Goal: Check status: Check status

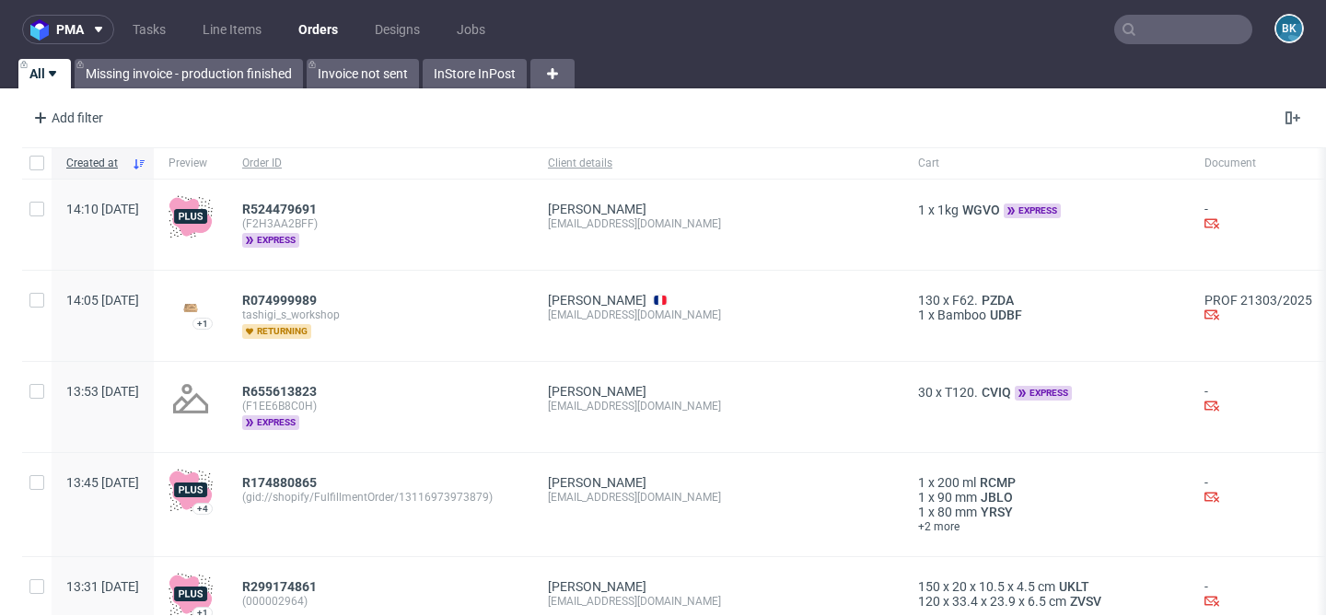
scroll to position [97, 0]
click at [1141, 35] on input "text" at bounding box center [1184, 29] width 138 height 29
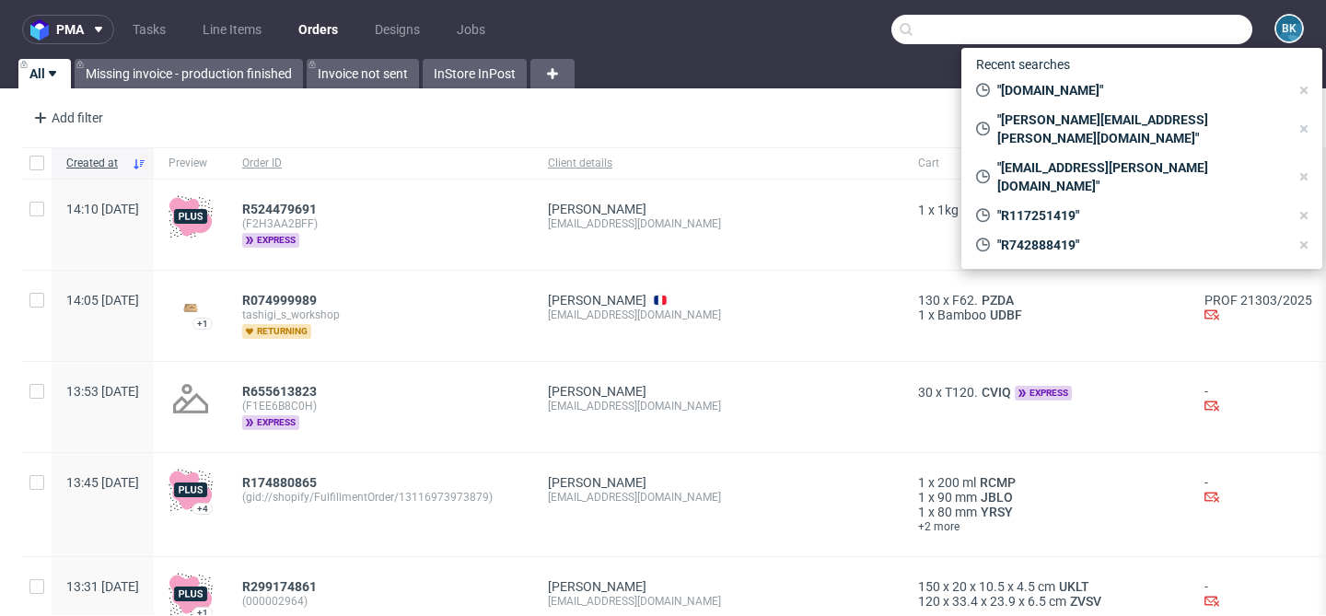
paste input "R719911055"
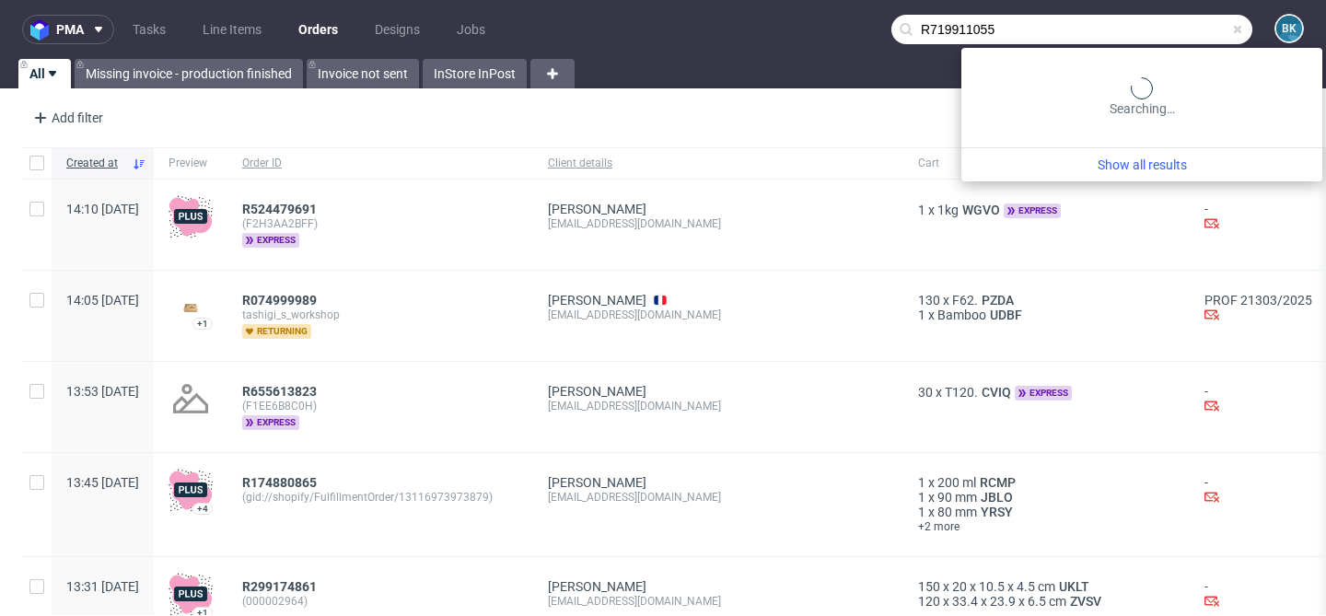
type input "R719911055"
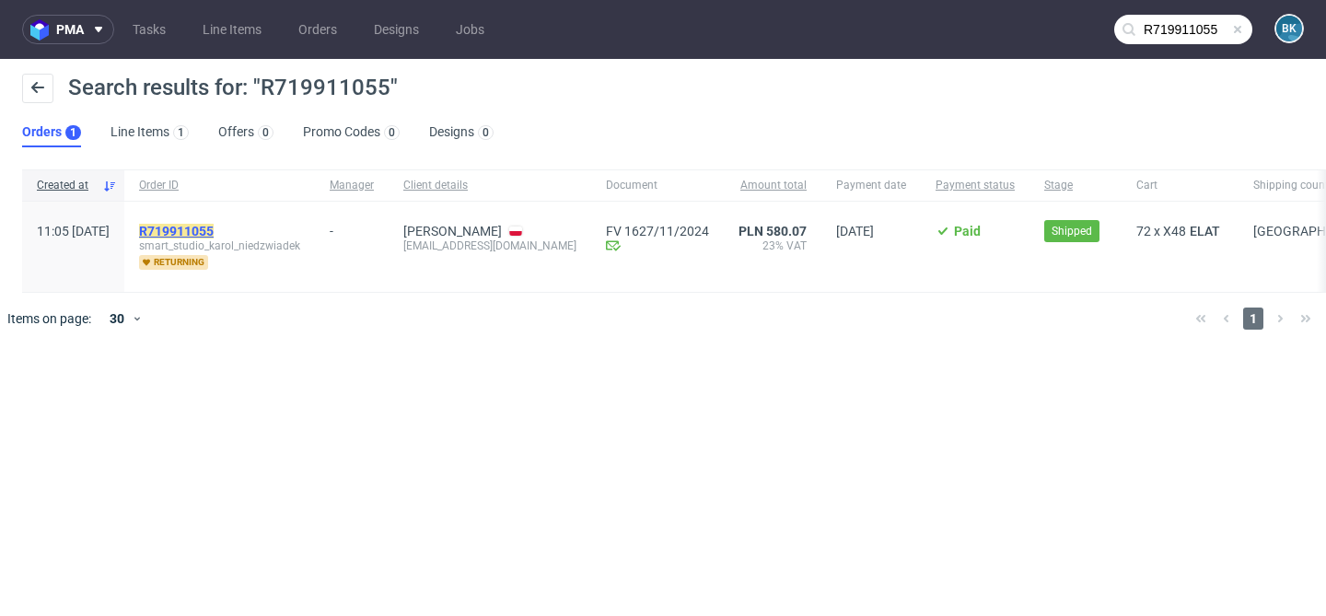
click at [214, 230] on mark "R719911055" at bounding box center [176, 231] width 75 height 15
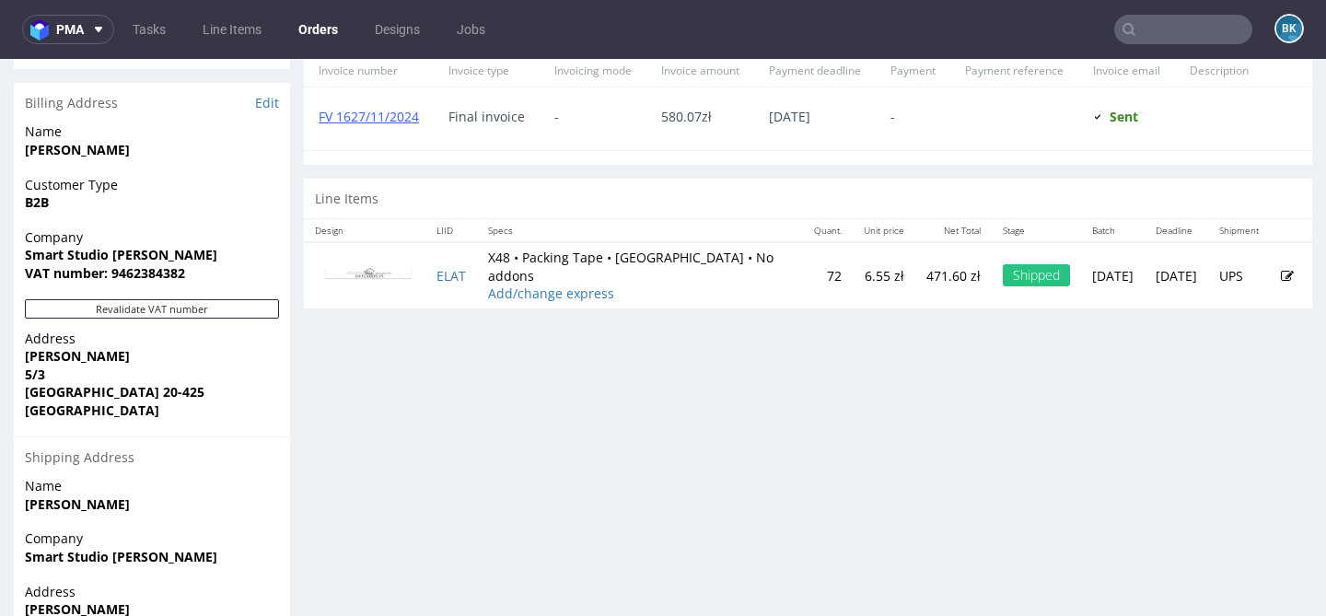
scroll to position [850, 0]
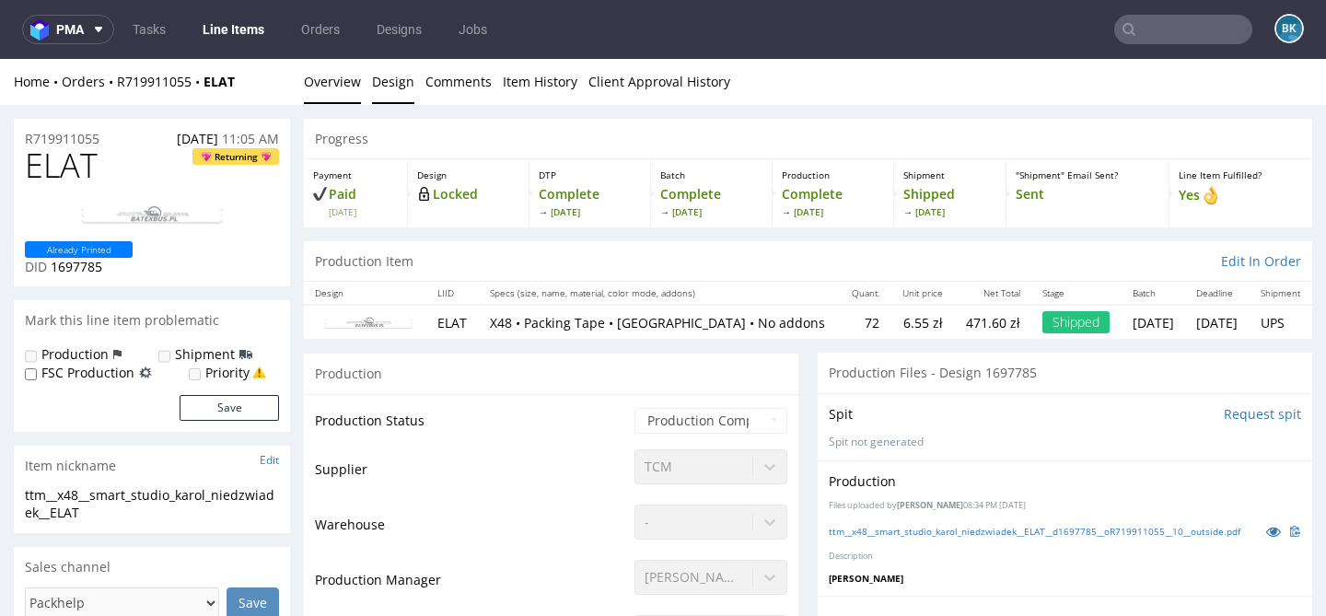
click at [389, 79] on link "Design" at bounding box center [393, 81] width 42 height 45
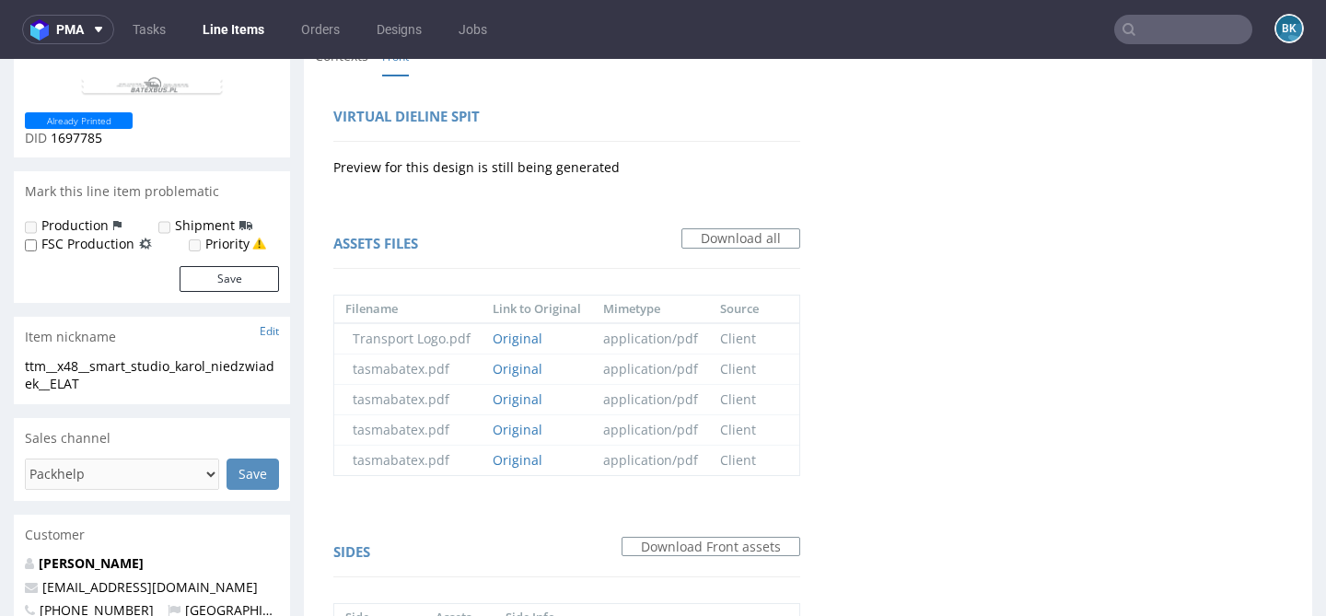
scroll to position [131, 0]
click at [519, 460] on link "Original" at bounding box center [518, 459] width 50 height 18
click at [514, 422] on link "Original" at bounding box center [518, 428] width 50 height 18
click at [510, 390] on link "Original" at bounding box center [518, 398] width 50 height 18
click at [513, 369] on link "Original" at bounding box center [518, 367] width 50 height 18
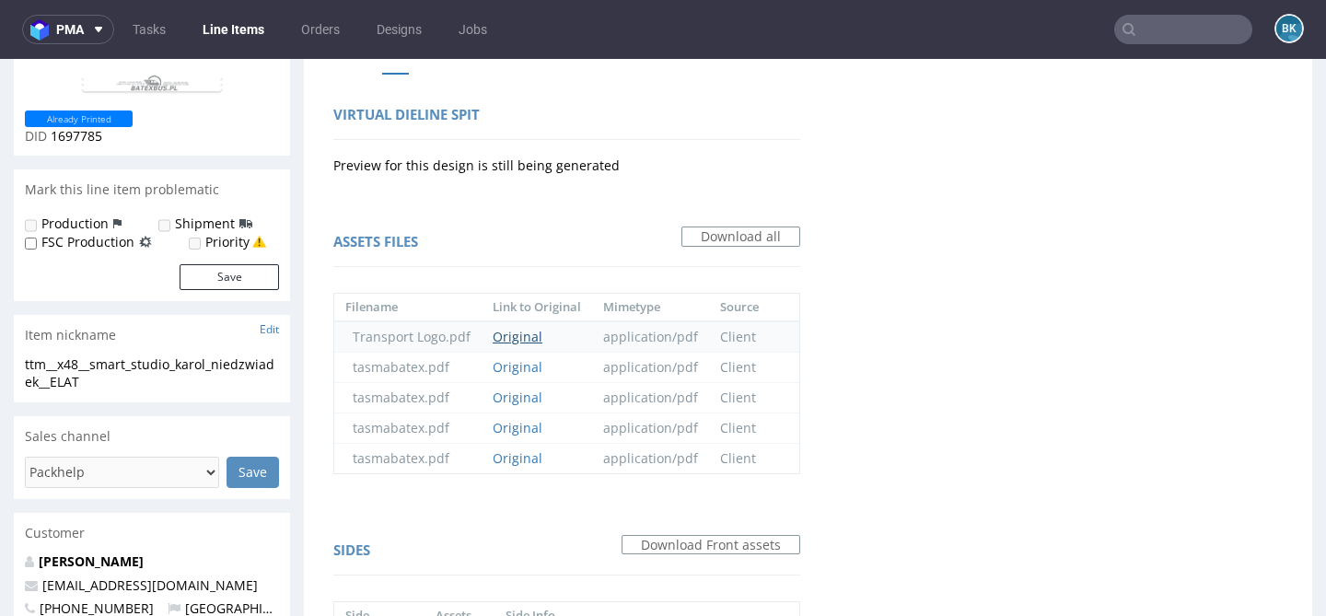
click at [525, 343] on link "Original" at bounding box center [518, 337] width 50 height 18
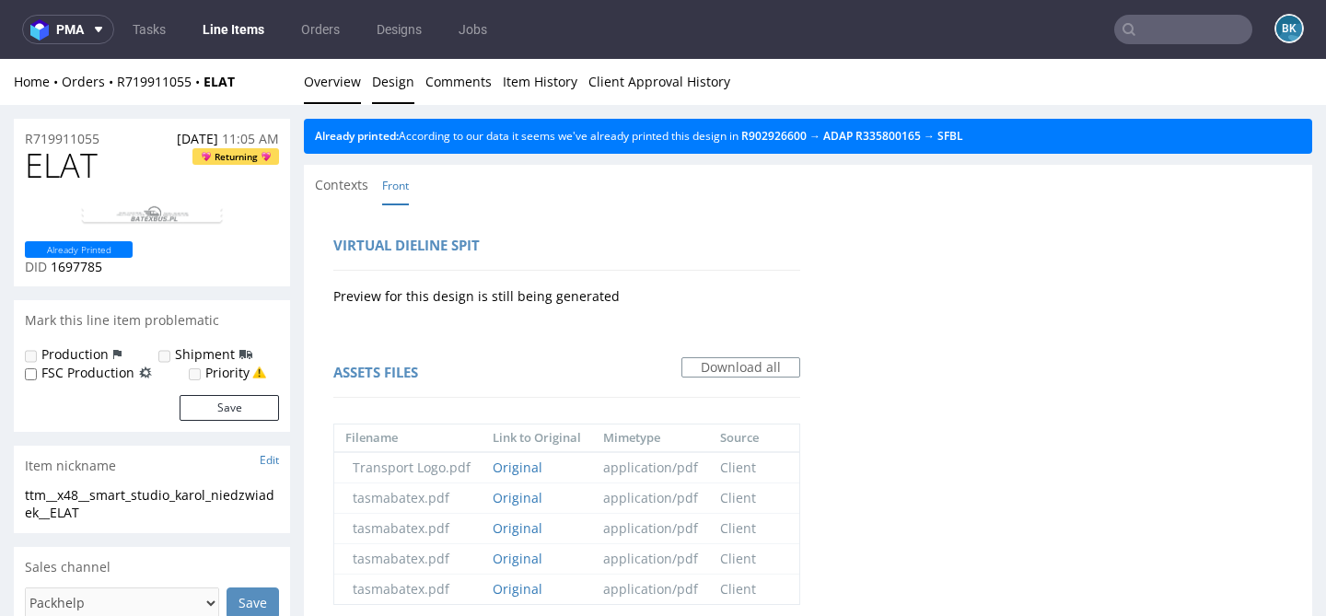
click at [327, 89] on link "Overview" at bounding box center [332, 81] width 57 height 45
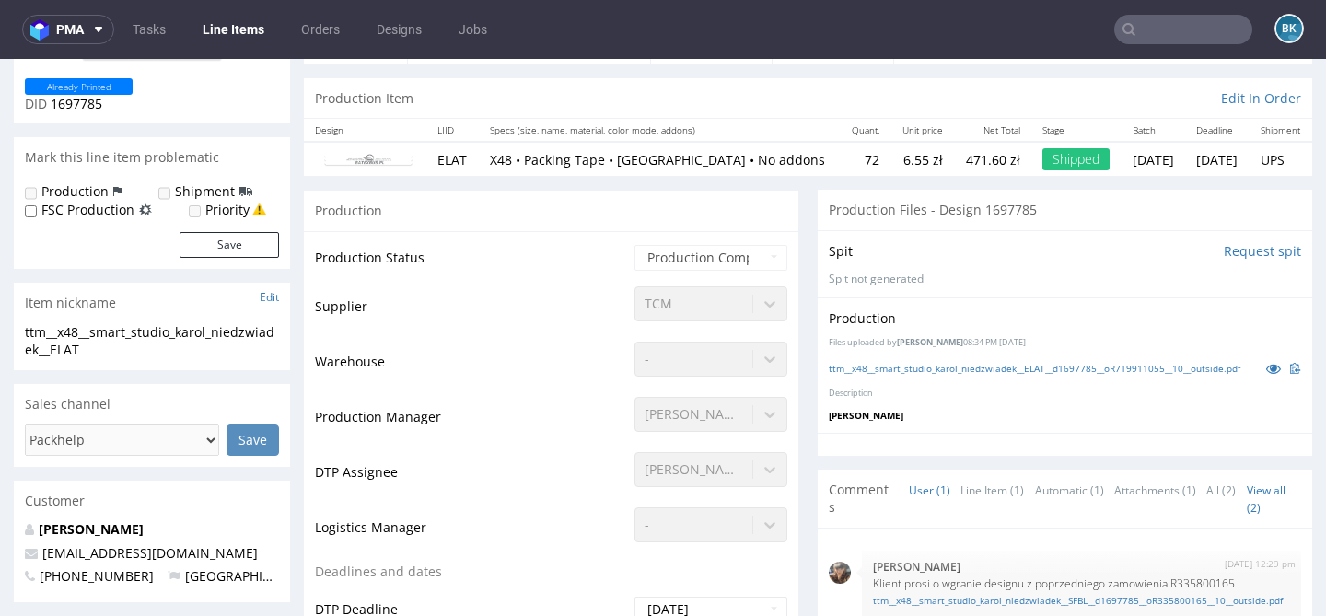
scroll to position [174, 0]
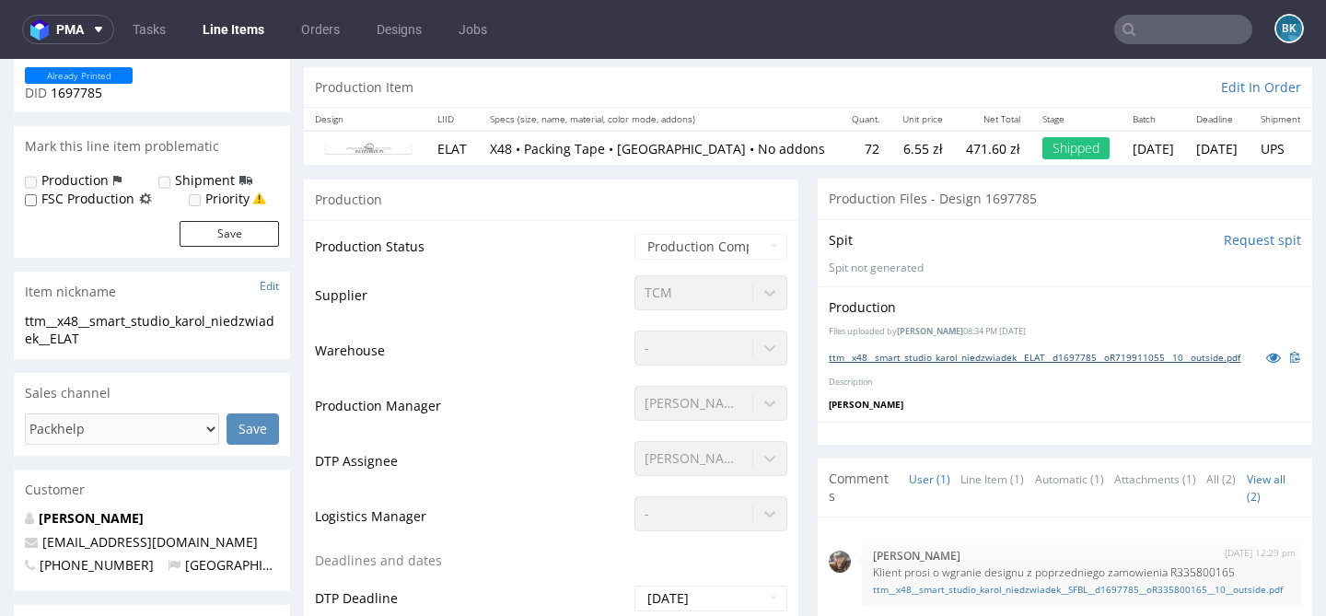
click at [1030, 364] on link "ttm__x48__smart_studio_karol_niedzwiadek__ELAT__d1697785__oR719911055__10__outs…" at bounding box center [1035, 357] width 412 height 13
click at [1174, 29] on input "text" at bounding box center [1184, 29] width 138 height 29
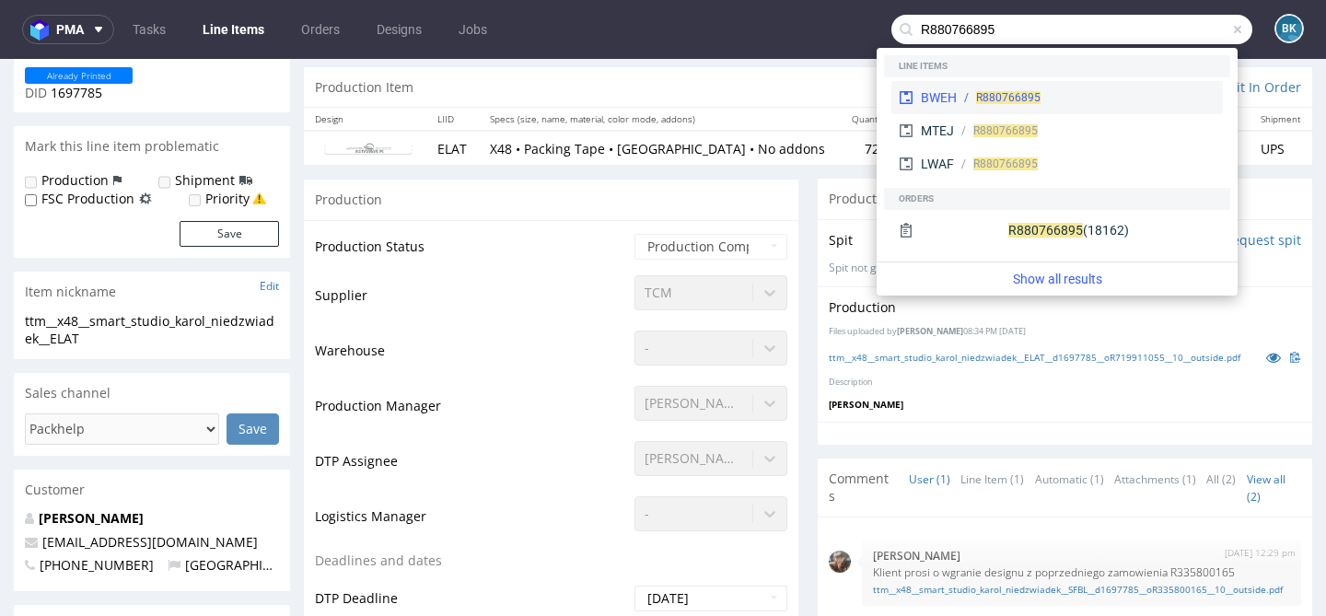
type input "R880766895"
click at [944, 97] on div "BWEH" at bounding box center [939, 97] width 36 height 18
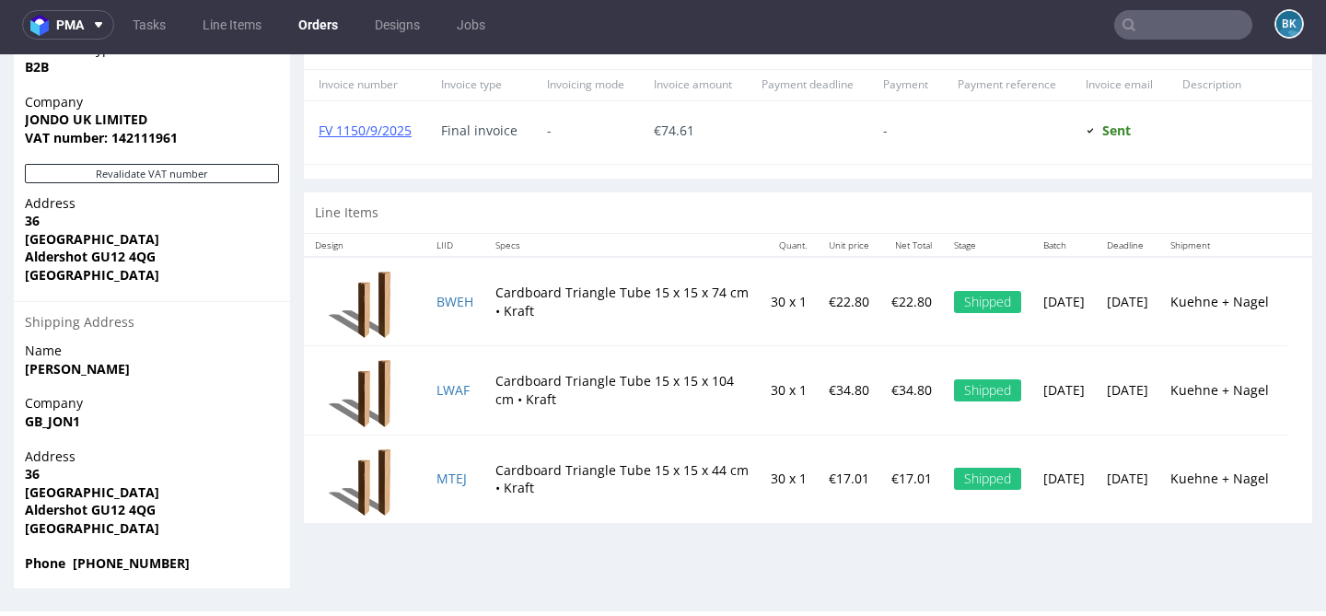
scroll to position [4, 0]
click at [455, 294] on link "BWEH" at bounding box center [455, 303] width 37 height 18
click at [449, 382] on link "LWAF" at bounding box center [453, 391] width 33 height 18
click at [456, 471] on link "MTEJ" at bounding box center [452, 480] width 30 height 18
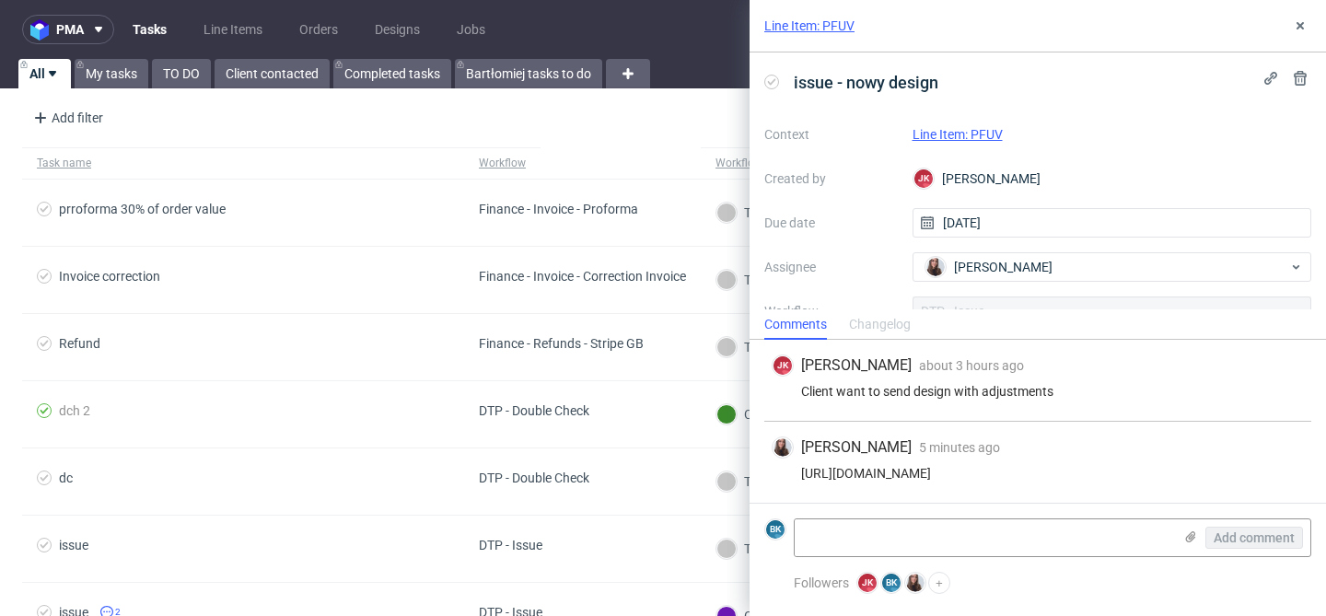
click at [963, 135] on link "Line Item: PFUV" at bounding box center [958, 134] width 90 height 15
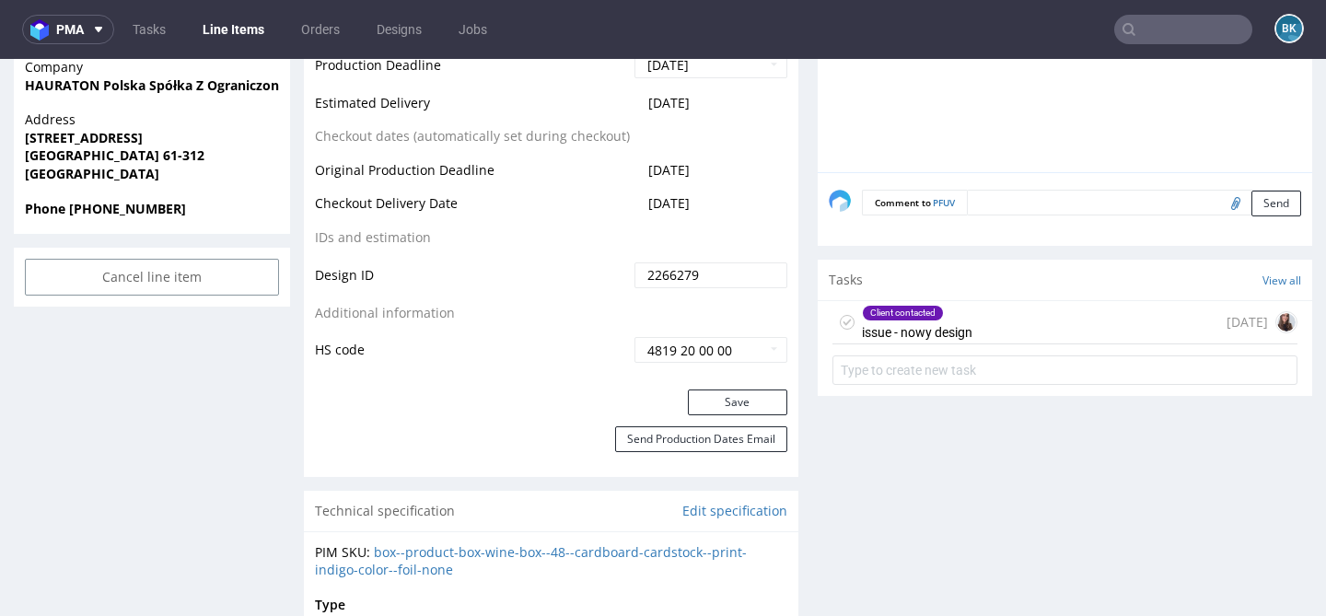
scroll to position [1001, 0]
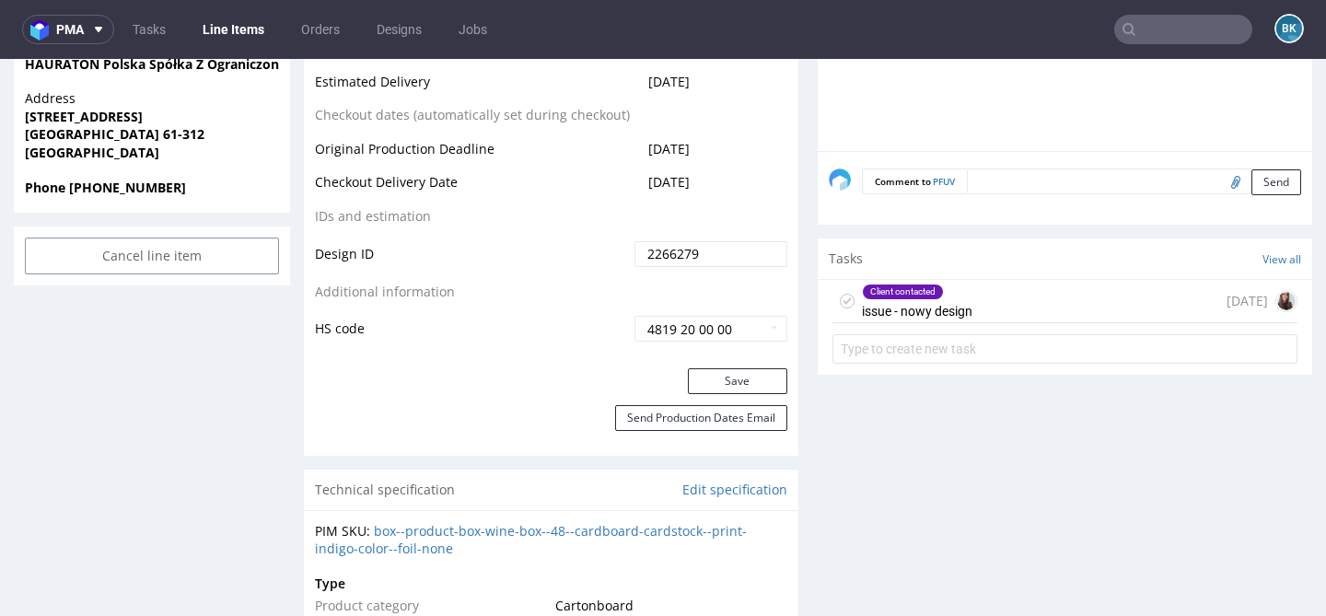
click at [984, 298] on div "Client contacted issue - nowy design [DATE]" at bounding box center [1065, 301] width 465 height 43
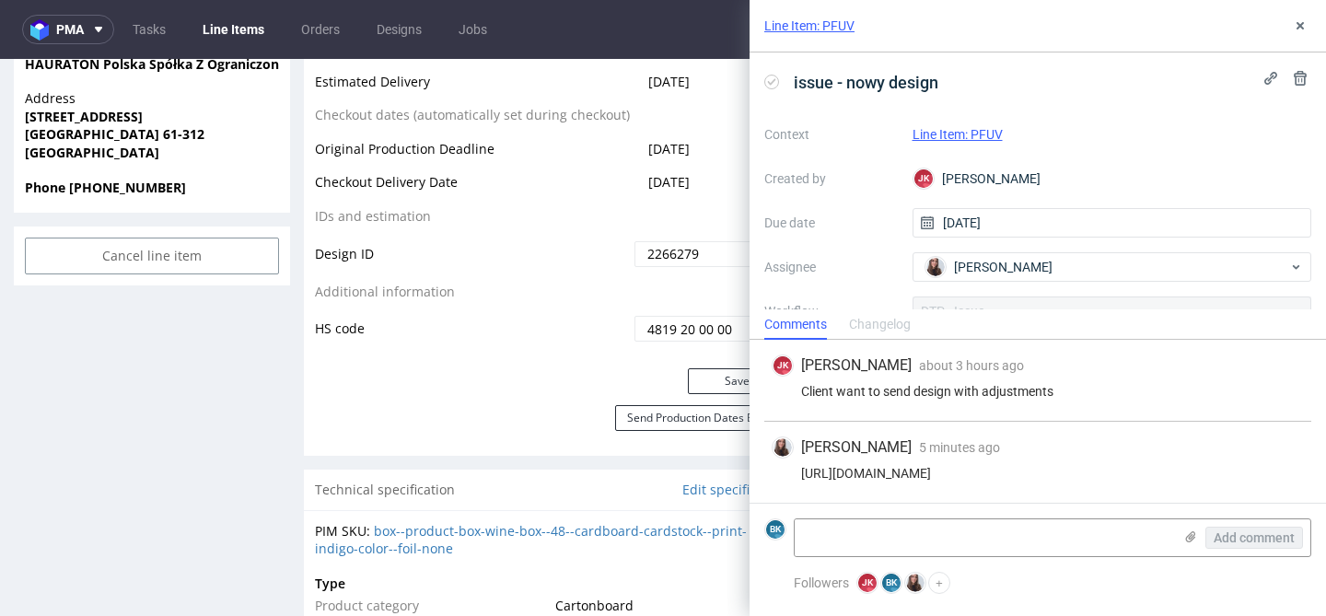
click at [1306, 11] on div "Line Item: PFUV" at bounding box center [1038, 26] width 577 height 53
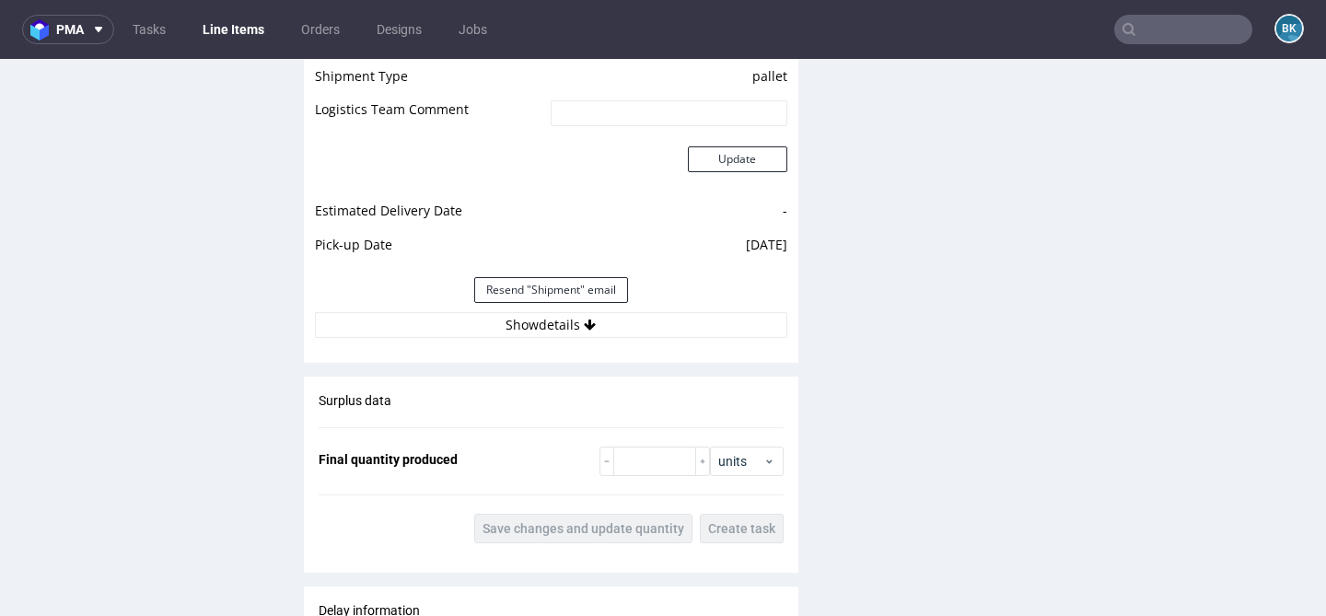
scroll to position [1735, 0]
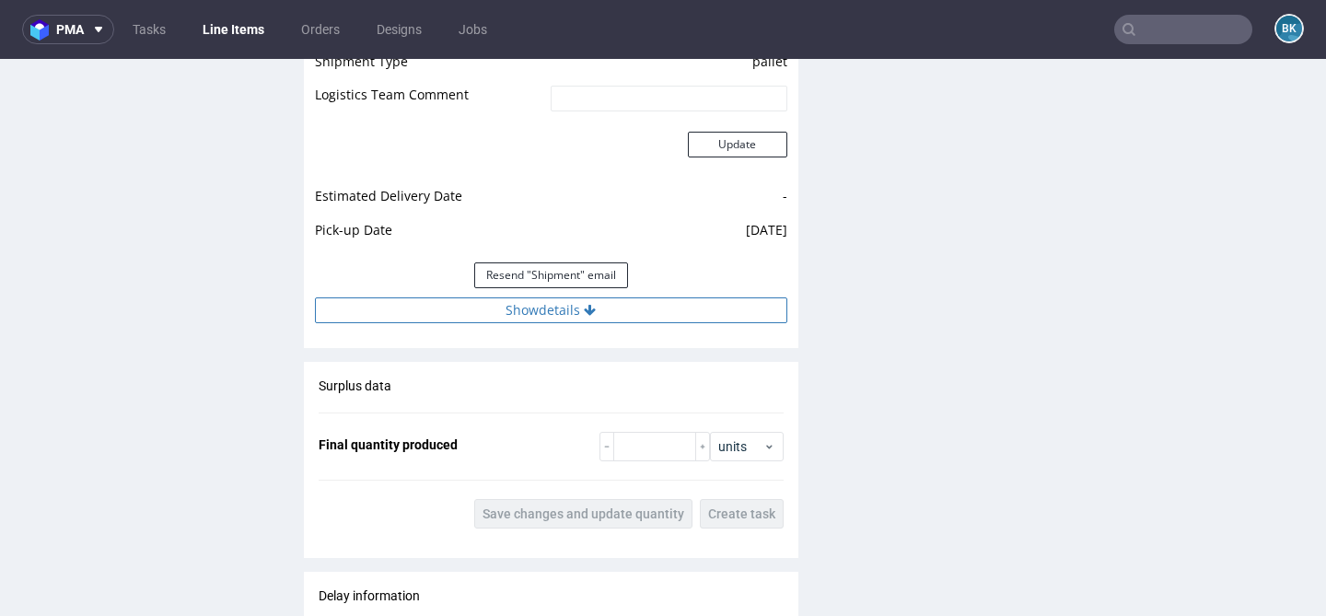
click at [547, 313] on button "Show details" at bounding box center [551, 311] width 473 height 26
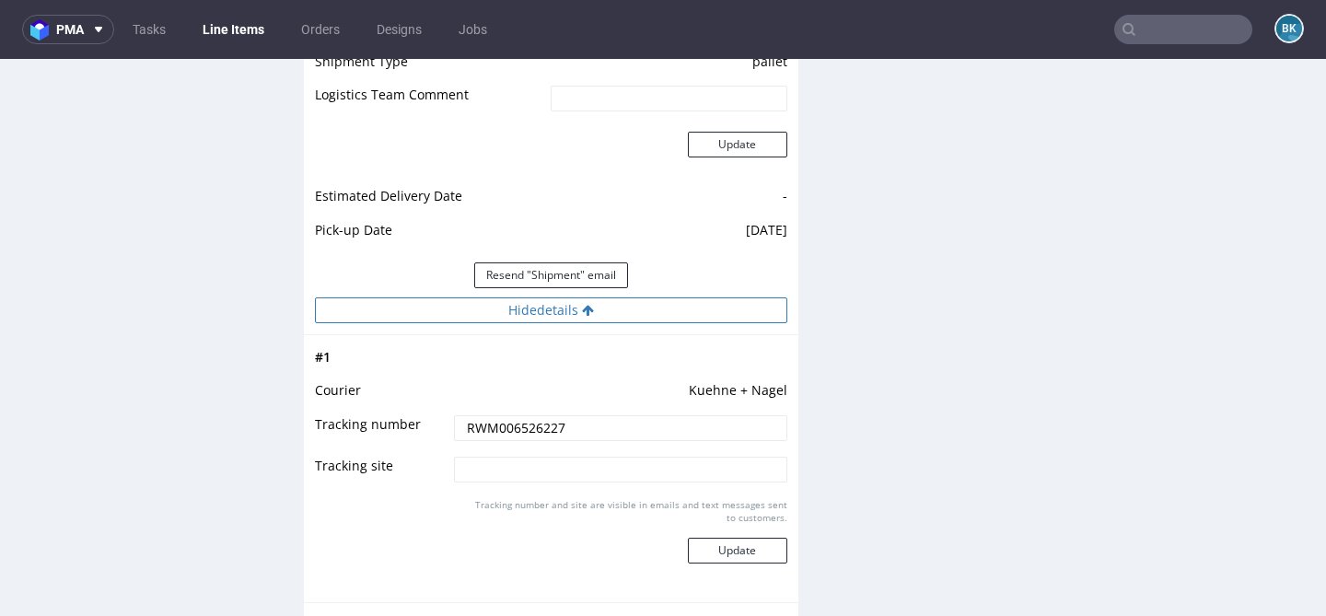
scroll to position [1915, 0]
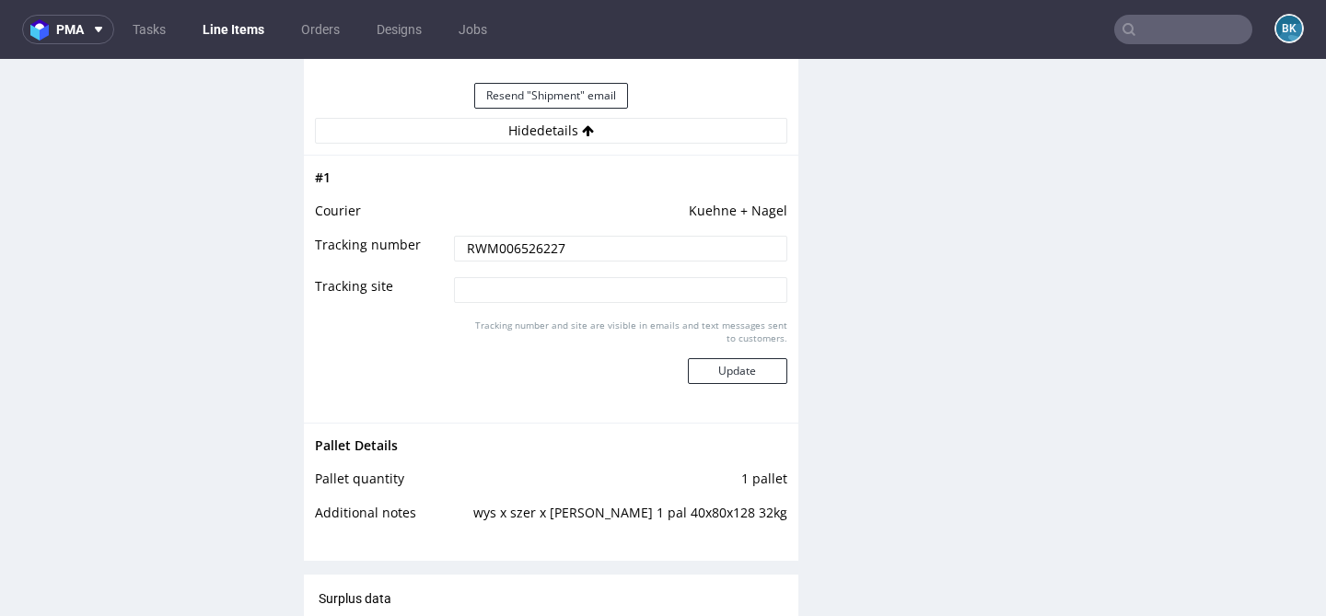
drag, startPoint x: 578, startPoint y: 250, endPoint x: 425, endPoint y: 249, distance: 153.8
click at [425, 249] on tr "Tracking number RWM006526227" at bounding box center [551, 254] width 473 height 41
click at [1167, 41] on input "text" at bounding box center [1184, 29] width 138 height 29
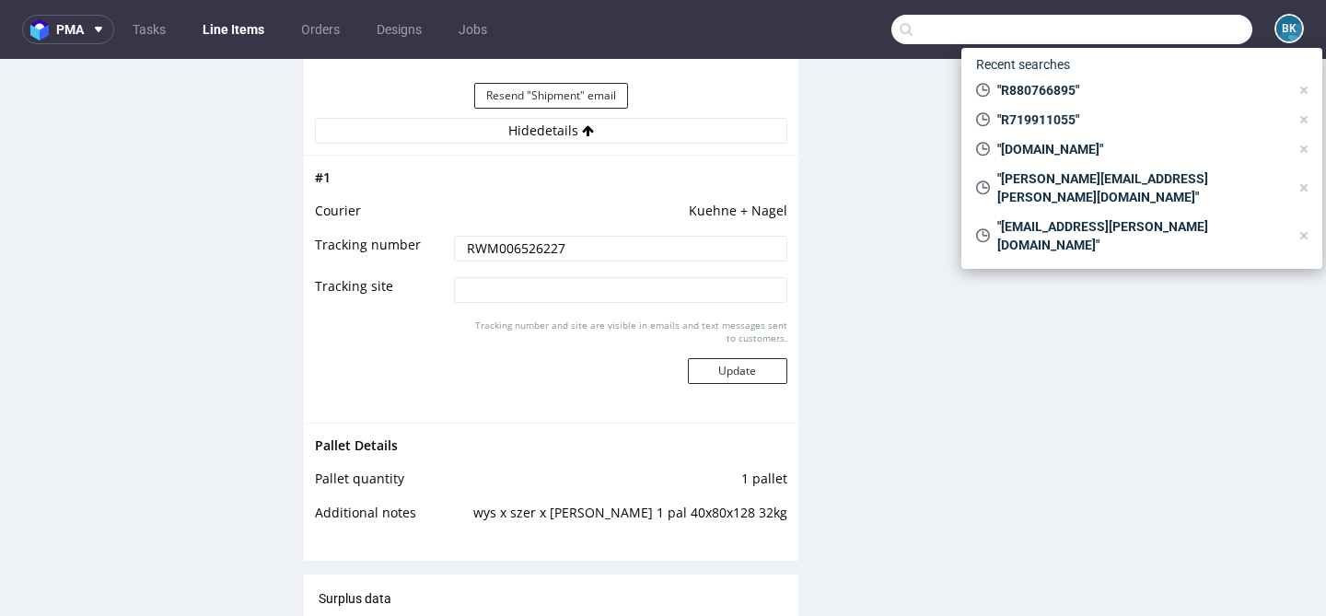
paste input "paul@jondo.cz"
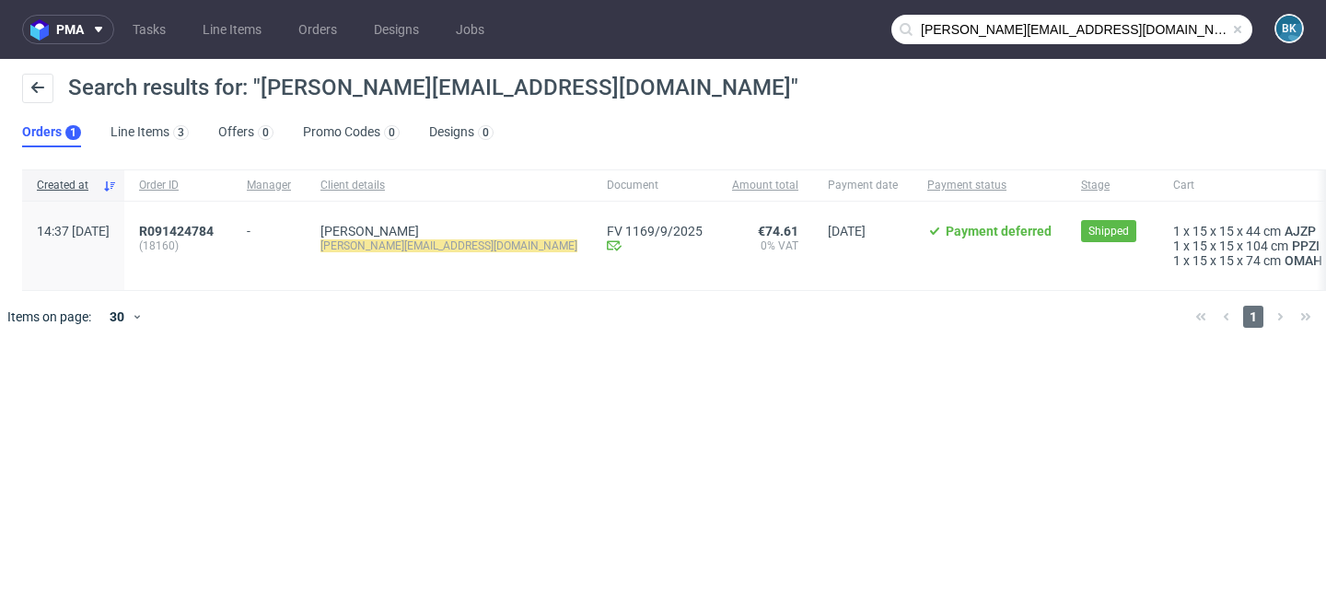
click at [1171, 34] on input "paul@jondo.cz" at bounding box center [1072, 29] width 361 height 29
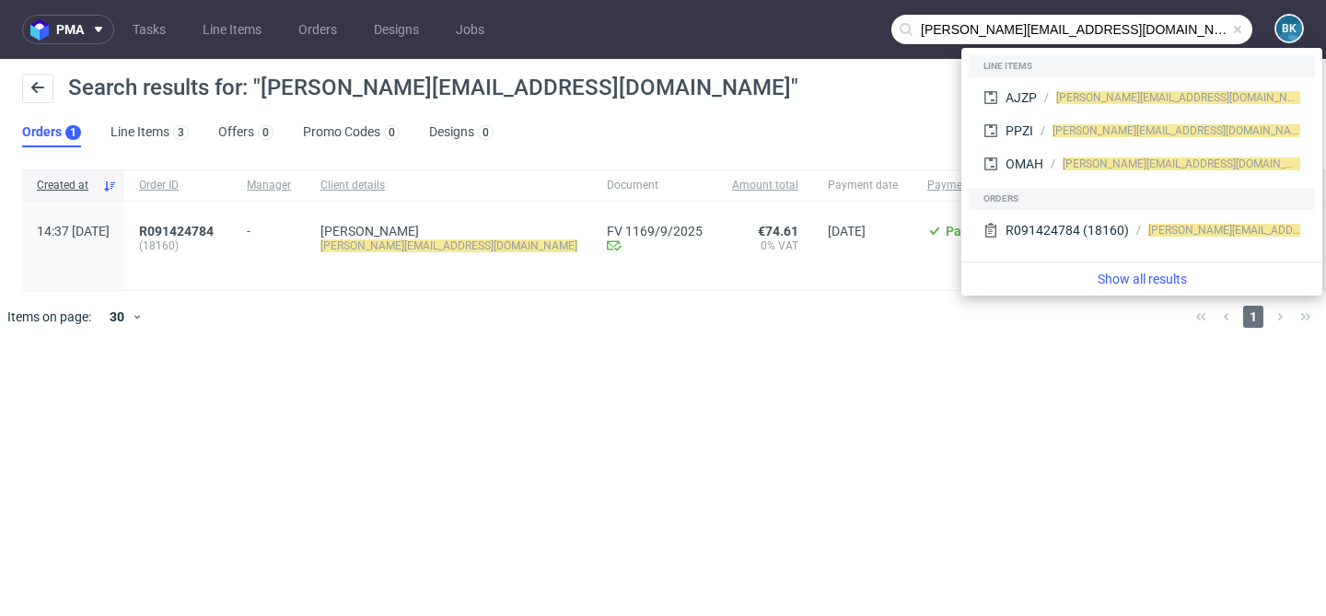
click at [929, 31] on input "paul@jondo.cz" at bounding box center [1072, 29] width 361 height 29
click at [952, 32] on input "paul@jondo.cz" at bounding box center [1072, 29] width 361 height 29
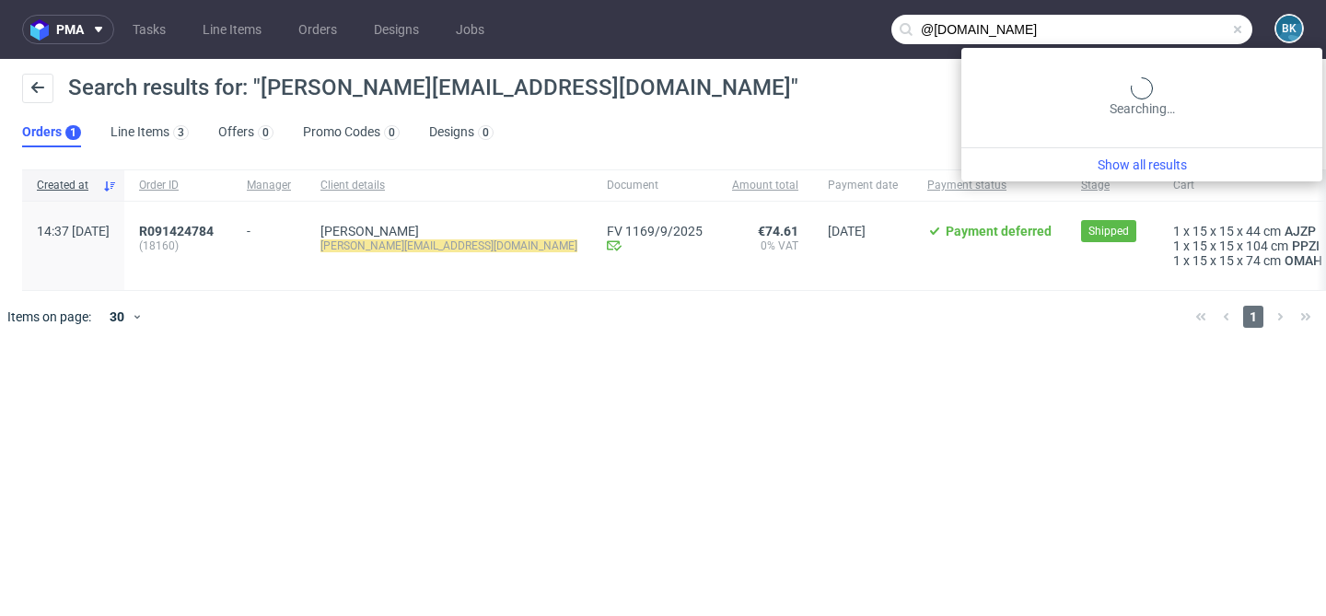
type input "@jondo.cz"
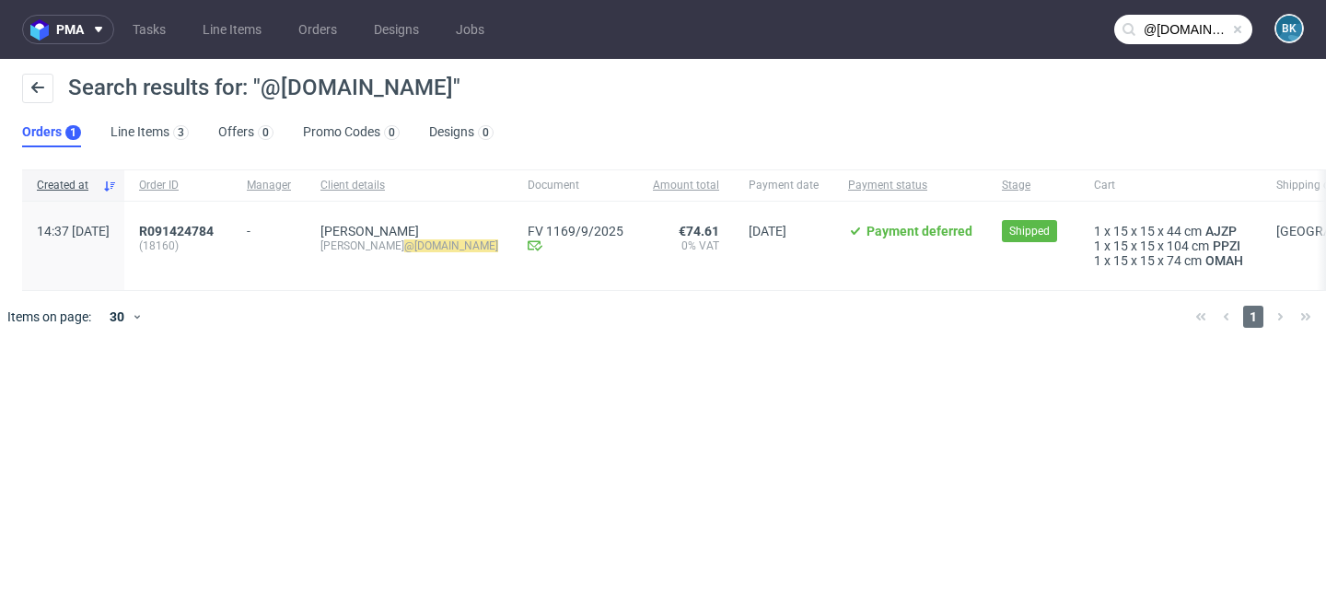
click at [1237, 25] on span at bounding box center [1238, 29] width 15 height 15
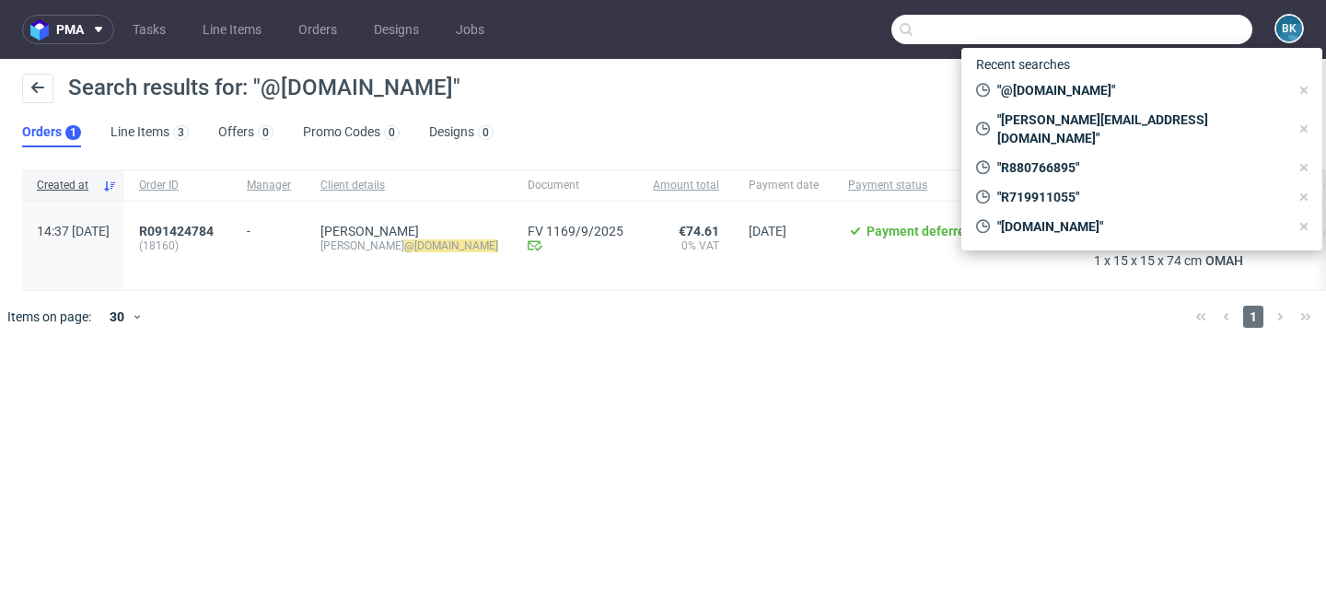
click at [1170, 30] on input "text" at bounding box center [1072, 29] width 361 height 29
paste input "R719911055"
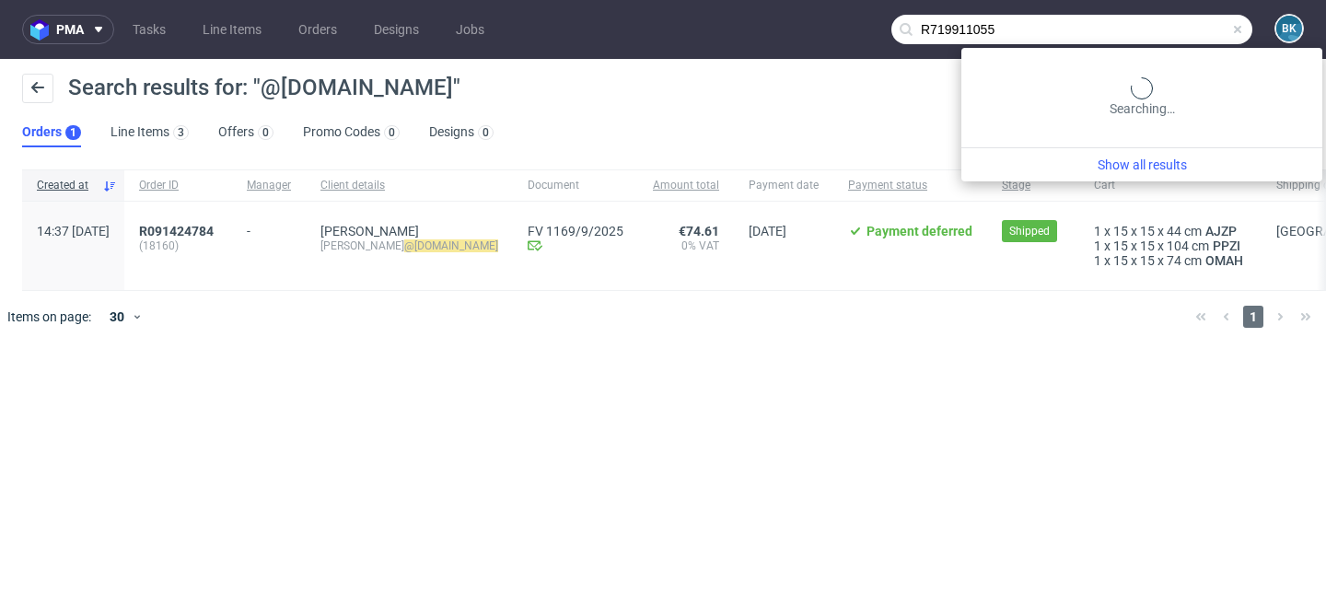
type input "R719911055"
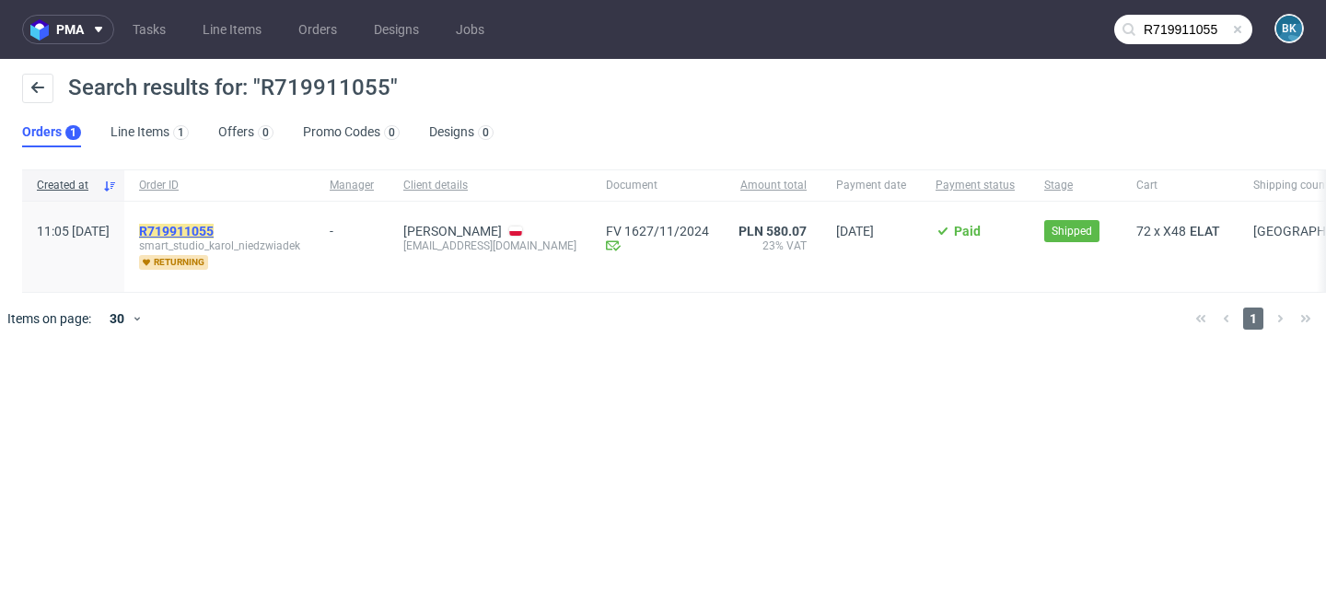
click at [214, 227] on mark "R719911055" at bounding box center [176, 231] width 75 height 15
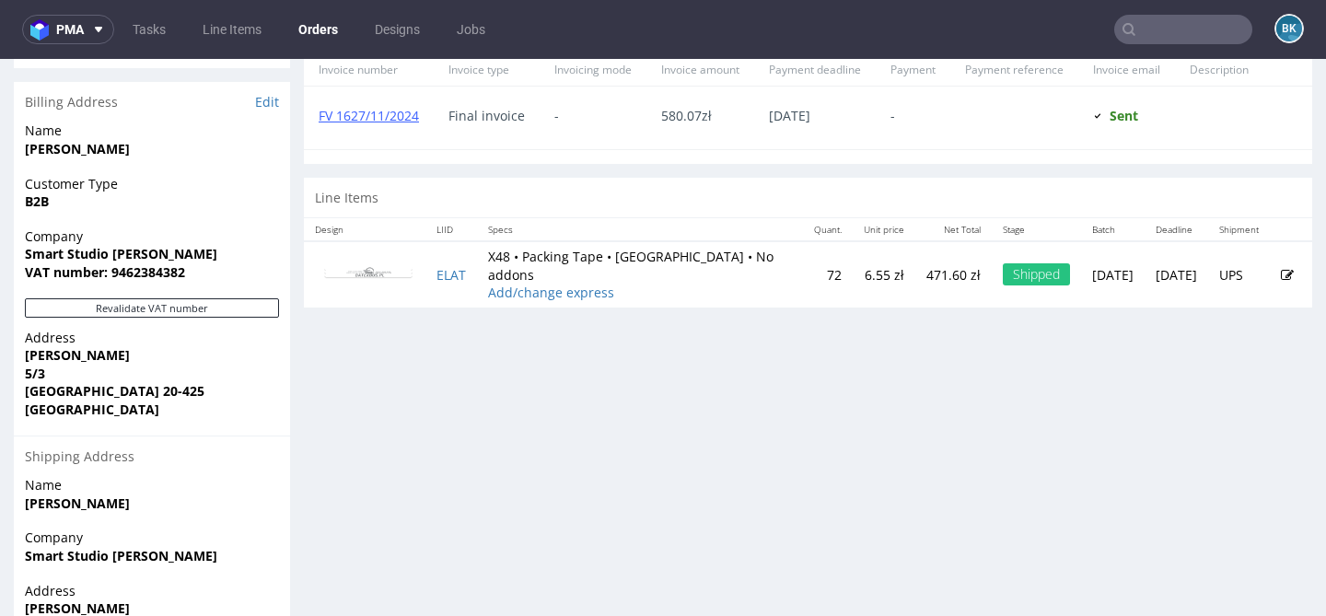
scroll to position [850, 0]
click at [1148, 26] on input "text" at bounding box center [1184, 29] width 138 height 29
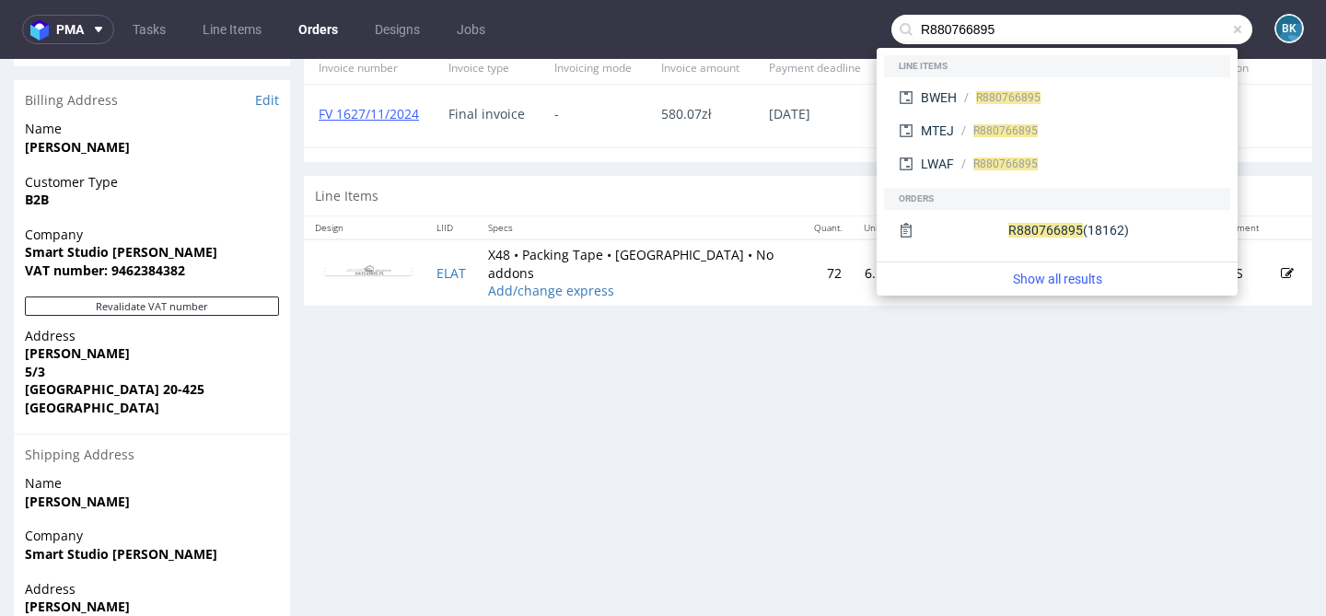
type input "R880766895"
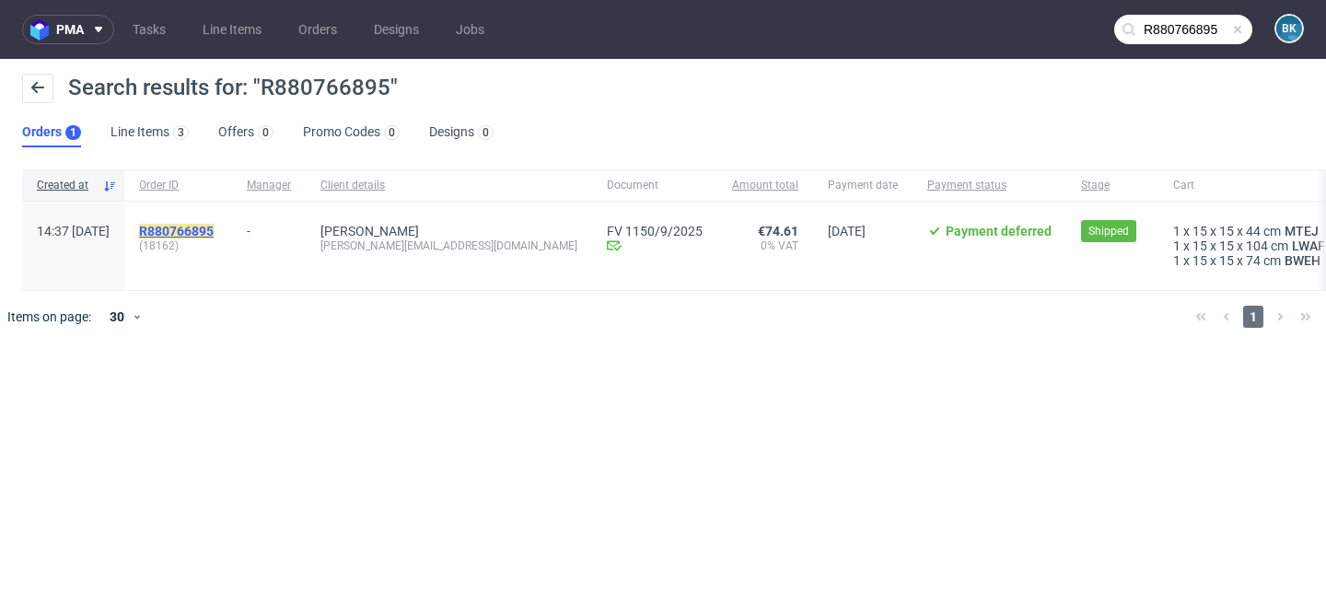
click at [214, 232] on mark "R880766895" at bounding box center [176, 231] width 75 height 15
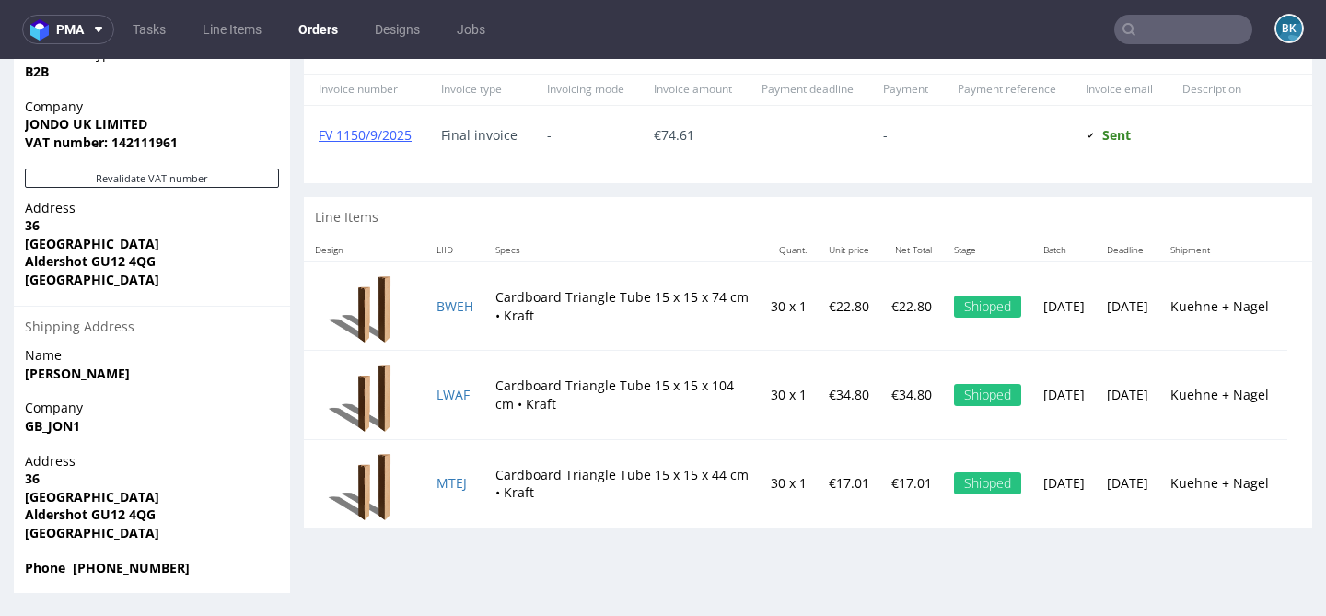
scroll to position [5, 0]
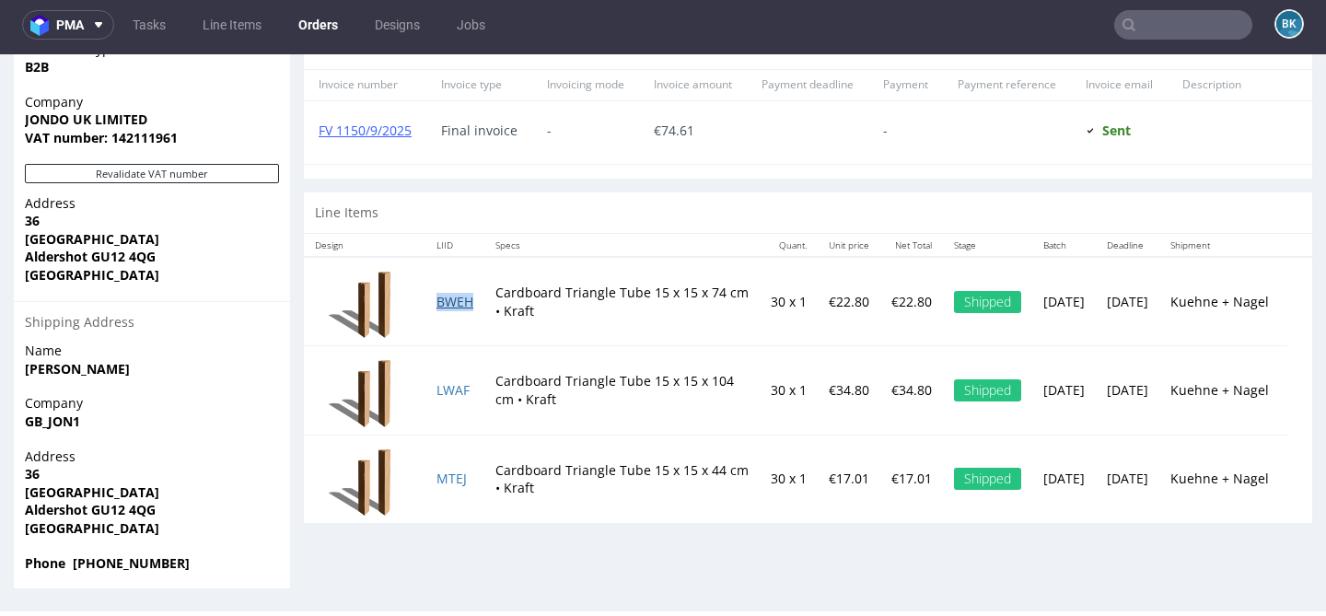
click at [458, 293] on link "BWEH" at bounding box center [455, 302] width 37 height 18
click at [448, 381] on link "LWAF" at bounding box center [453, 390] width 33 height 18
click at [449, 470] on link "MTEJ" at bounding box center [452, 479] width 30 height 18
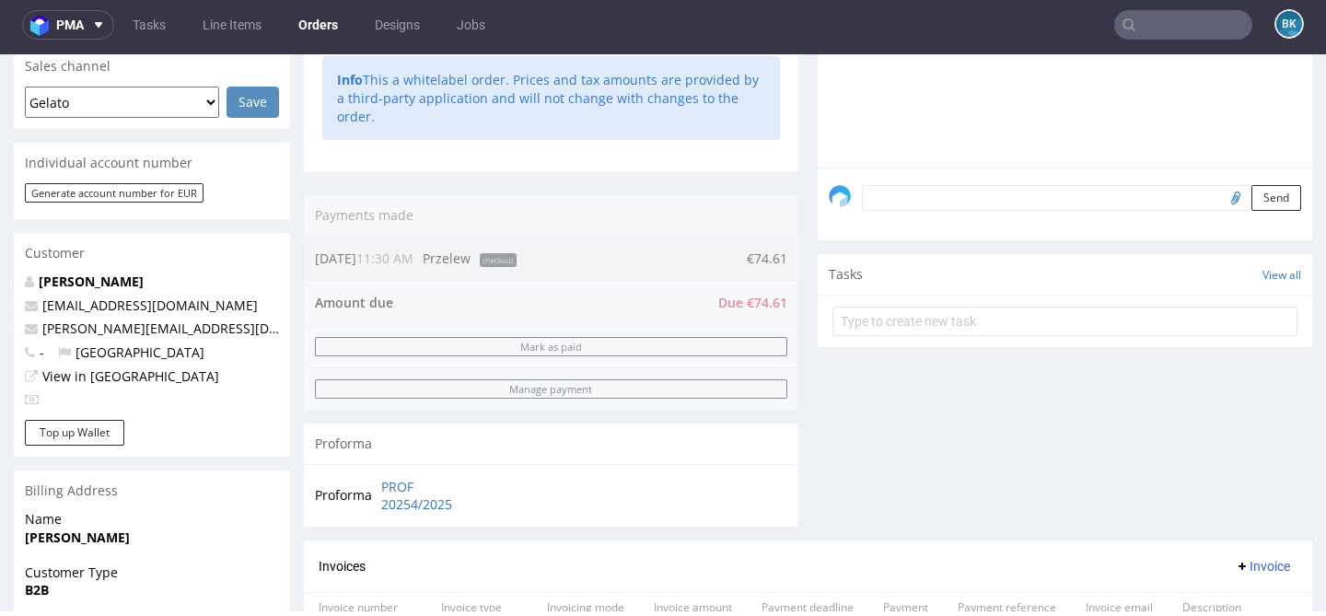
scroll to position [0, 0]
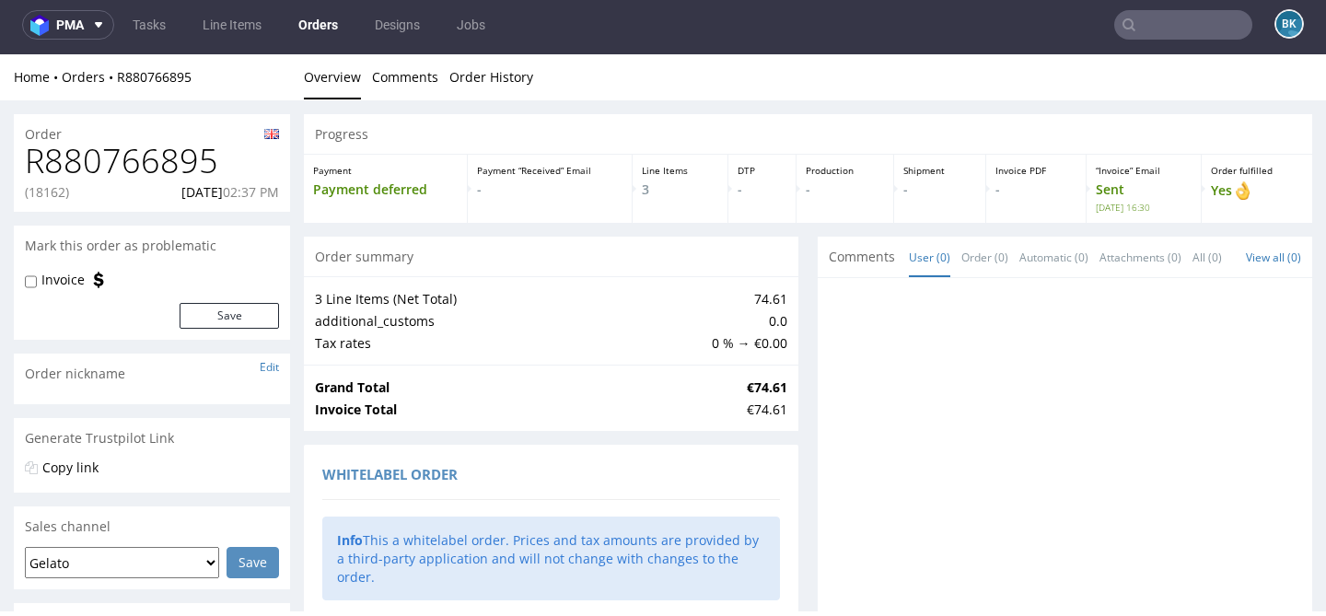
click at [132, 173] on h1 "R880766895" at bounding box center [152, 161] width 254 height 37
copy h1 "R880766895"
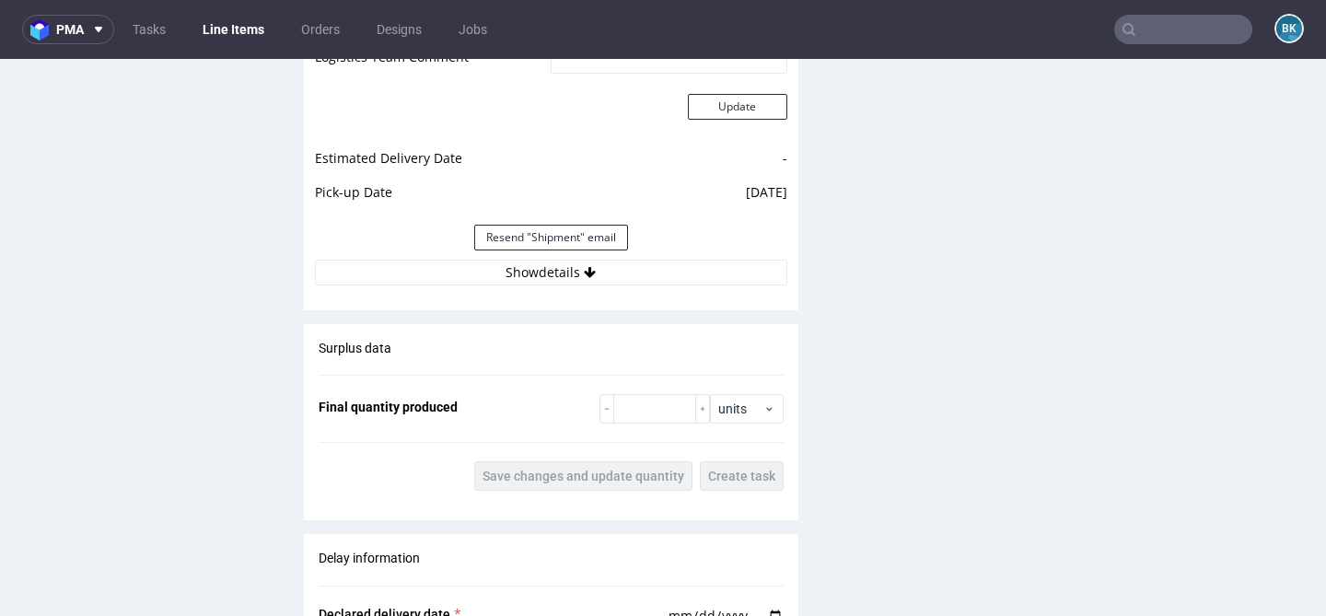
scroll to position [1778, 0]
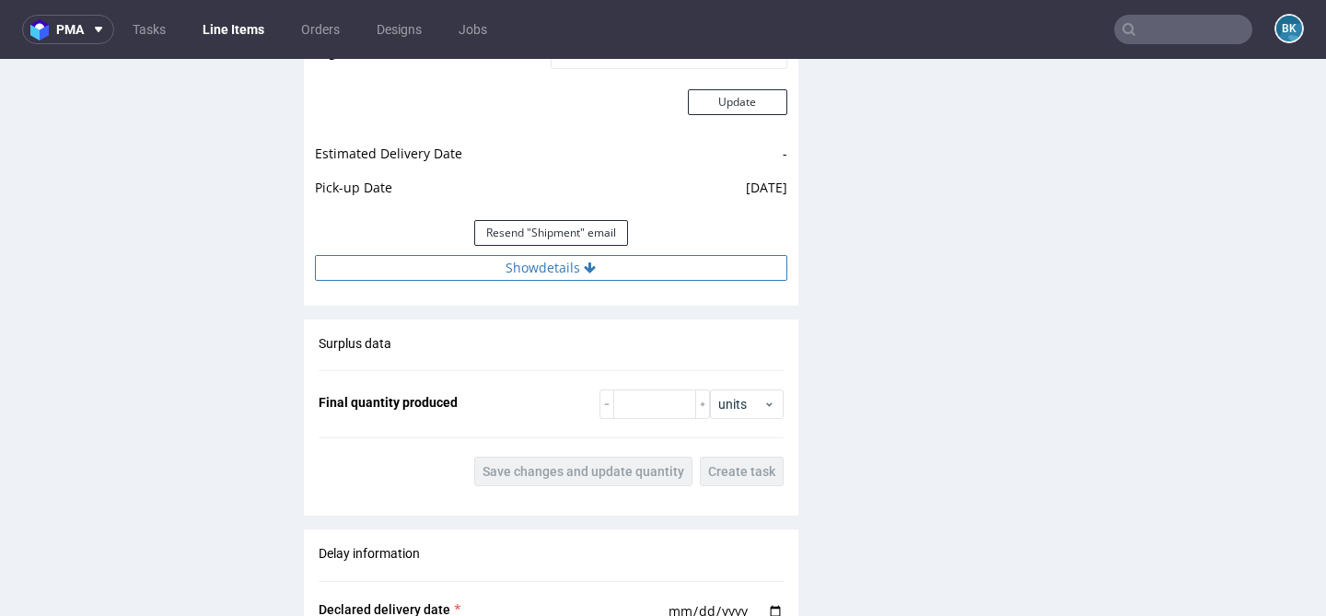
click at [565, 263] on button "Show details" at bounding box center [551, 268] width 473 height 26
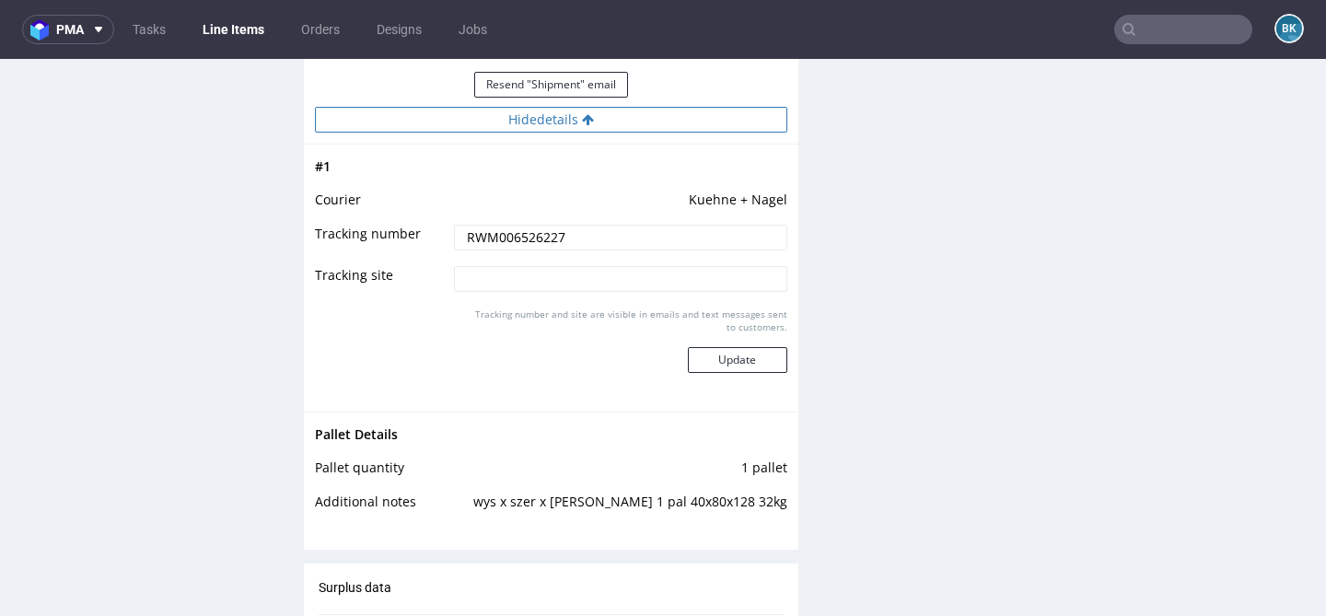
scroll to position [1971, 0]
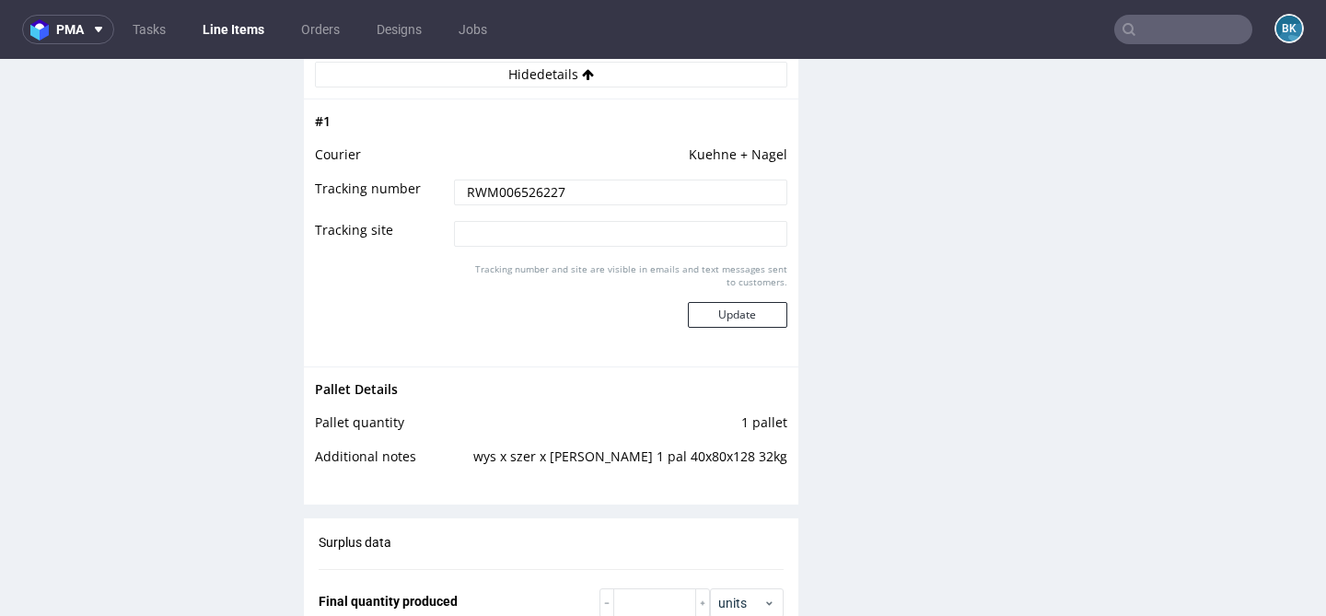
drag, startPoint x: 578, startPoint y: 195, endPoint x: 392, endPoint y: 195, distance: 185.2
click at [392, 195] on tr "Tracking number RWM006526227" at bounding box center [551, 198] width 473 height 41
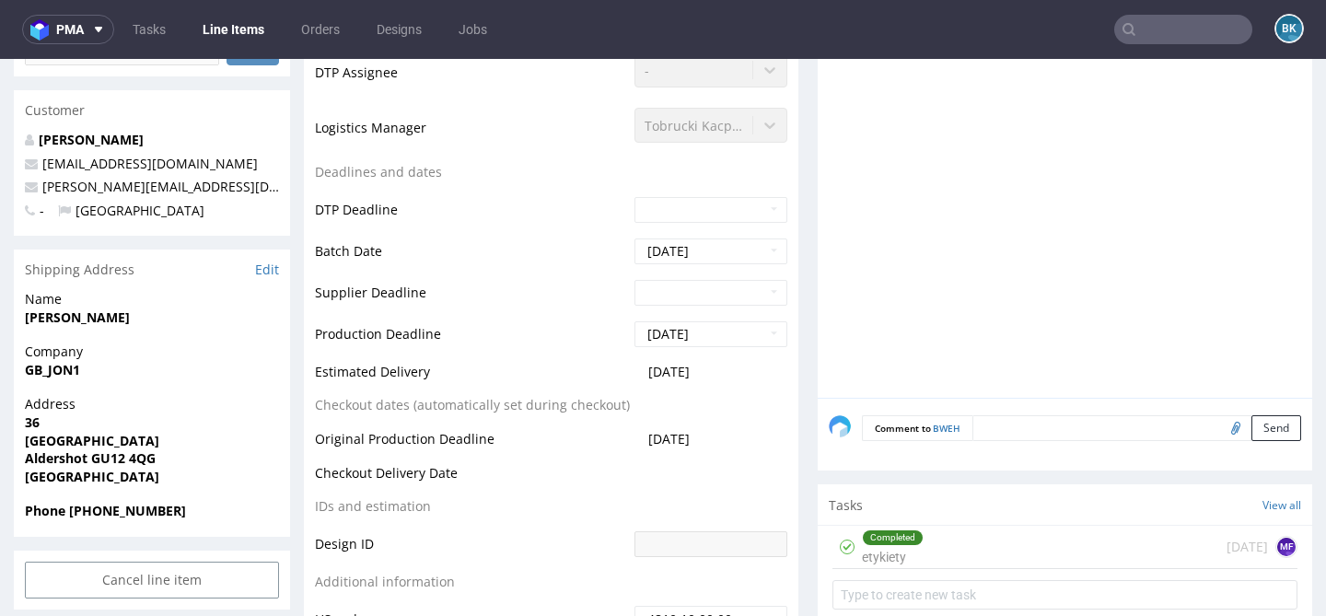
scroll to position [616, 0]
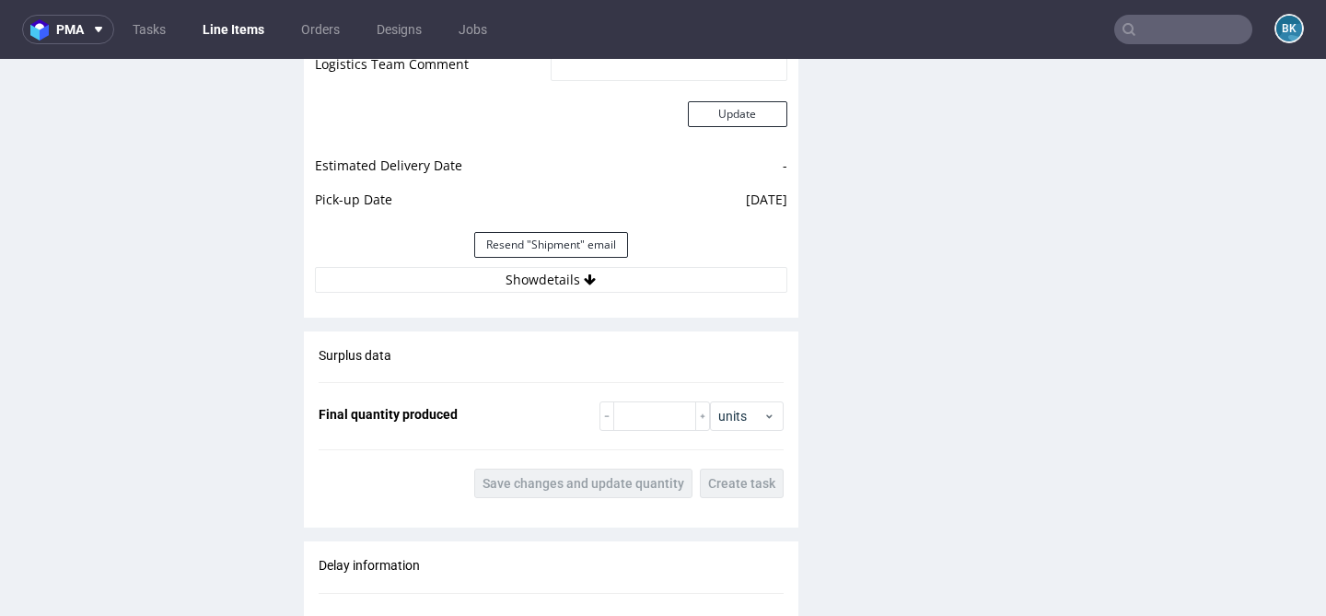
scroll to position [1770, 0]
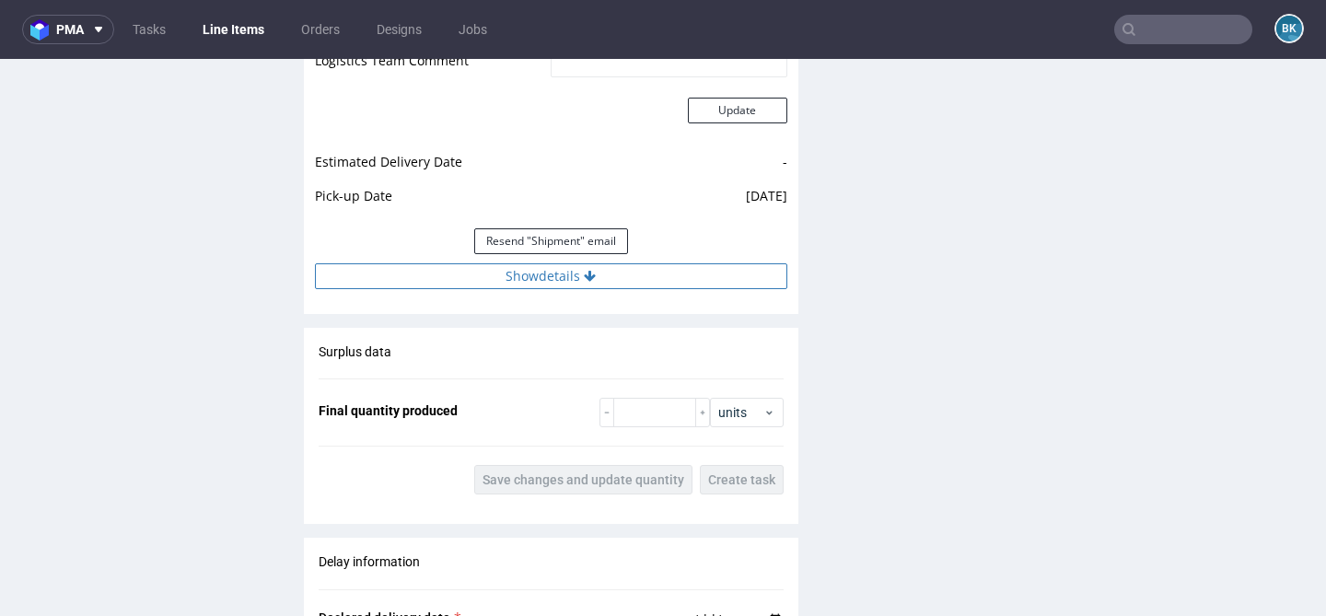
click at [548, 277] on button "Show details" at bounding box center [551, 276] width 473 height 26
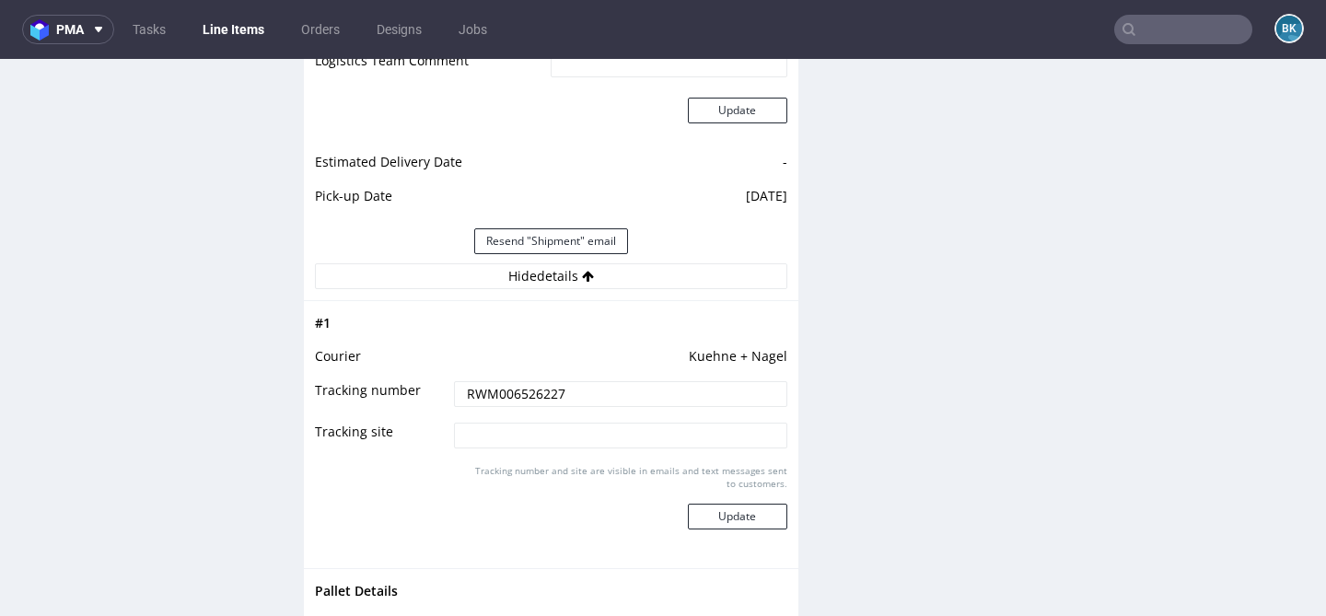
drag, startPoint x: 588, startPoint y: 393, endPoint x: 391, endPoint y: 393, distance: 196.2
click at [391, 393] on tr "Tracking number RWM006526227" at bounding box center [551, 400] width 473 height 41
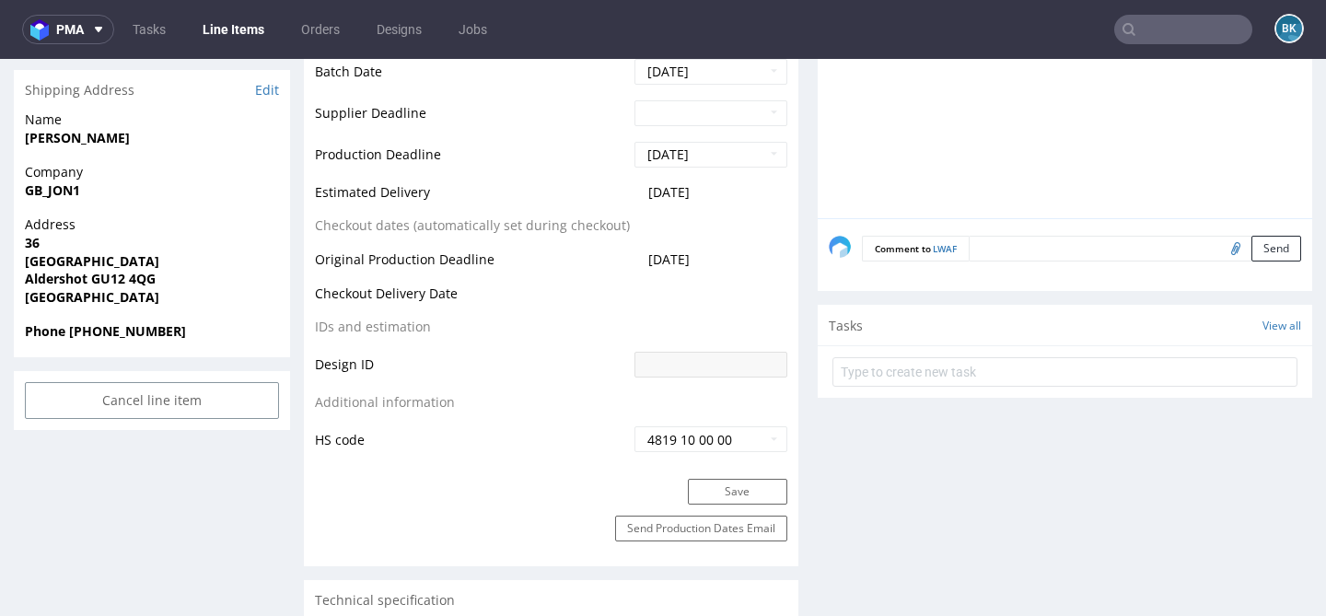
scroll to position [789, 0]
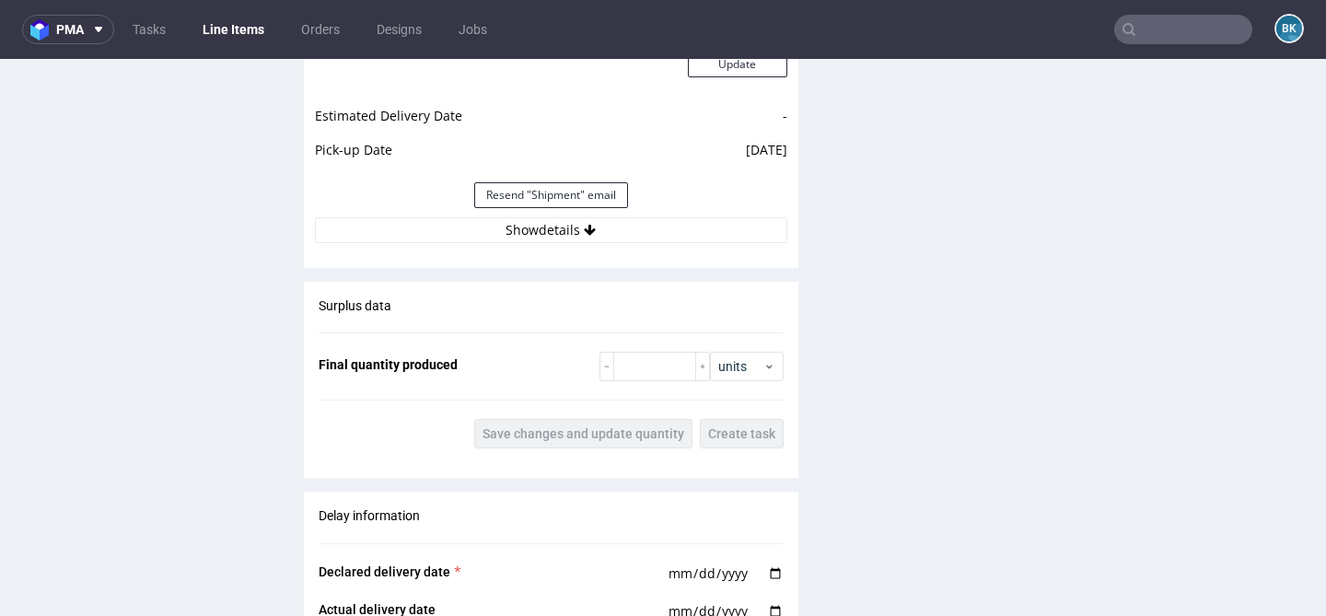
scroll to position [1814, 0]
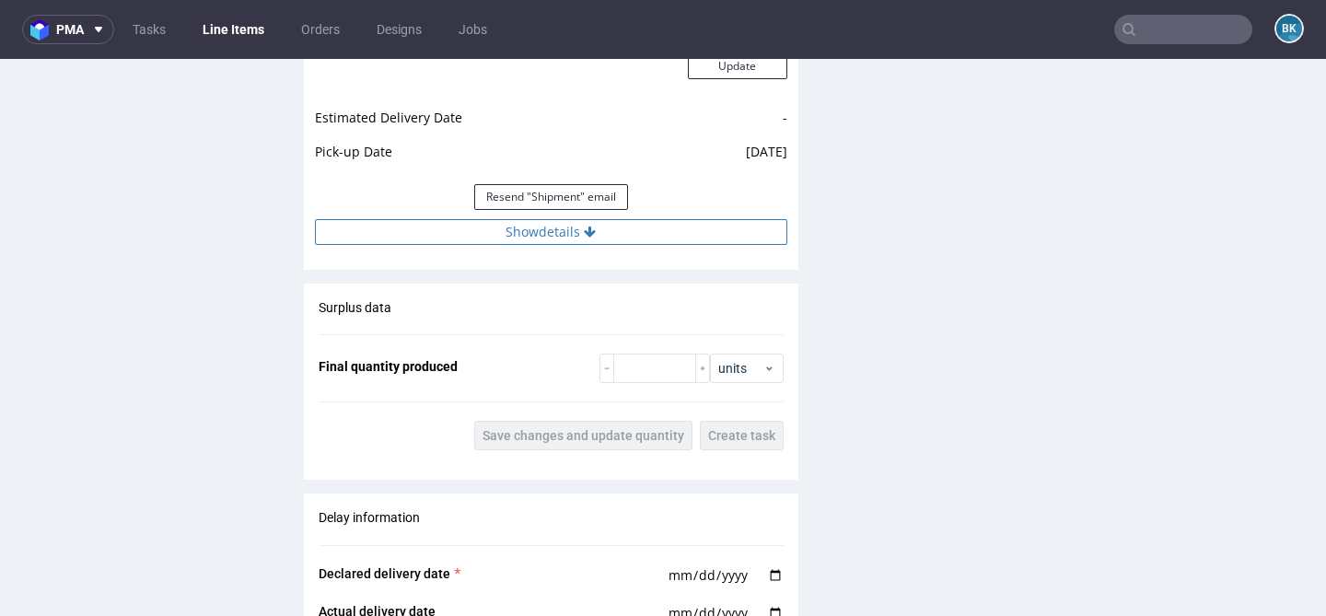
click at [539, 232] on button "Show details" at bounding box center [551, 232] width 473 height 26
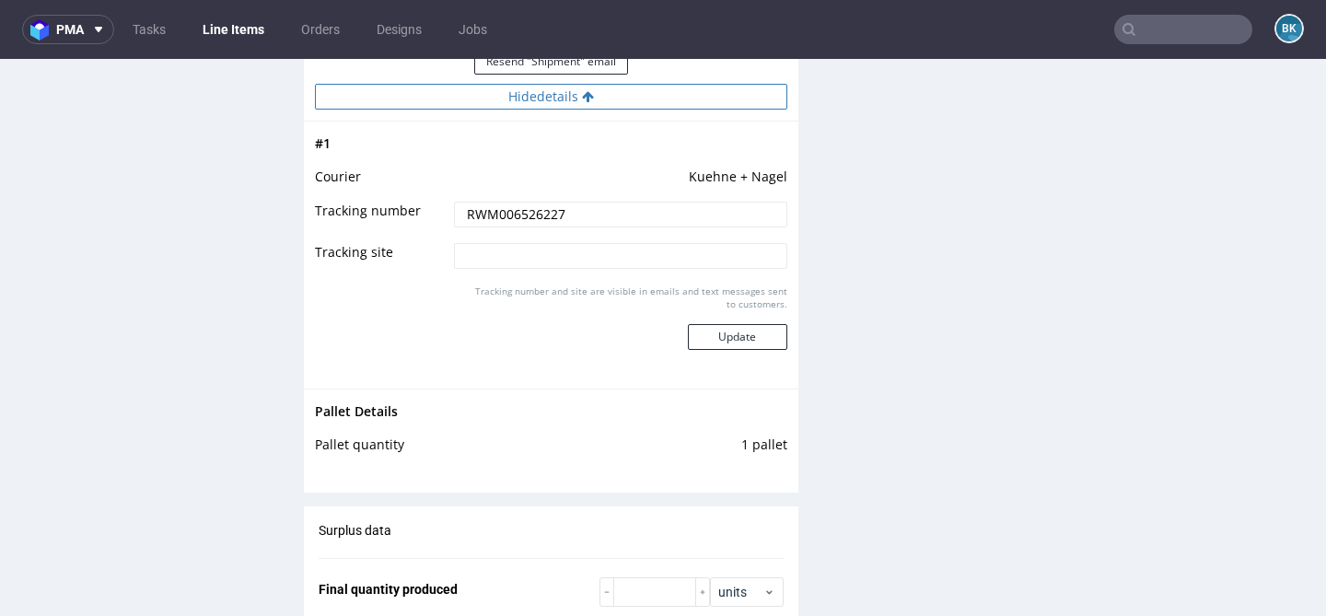
scroll to position [1953, 0]
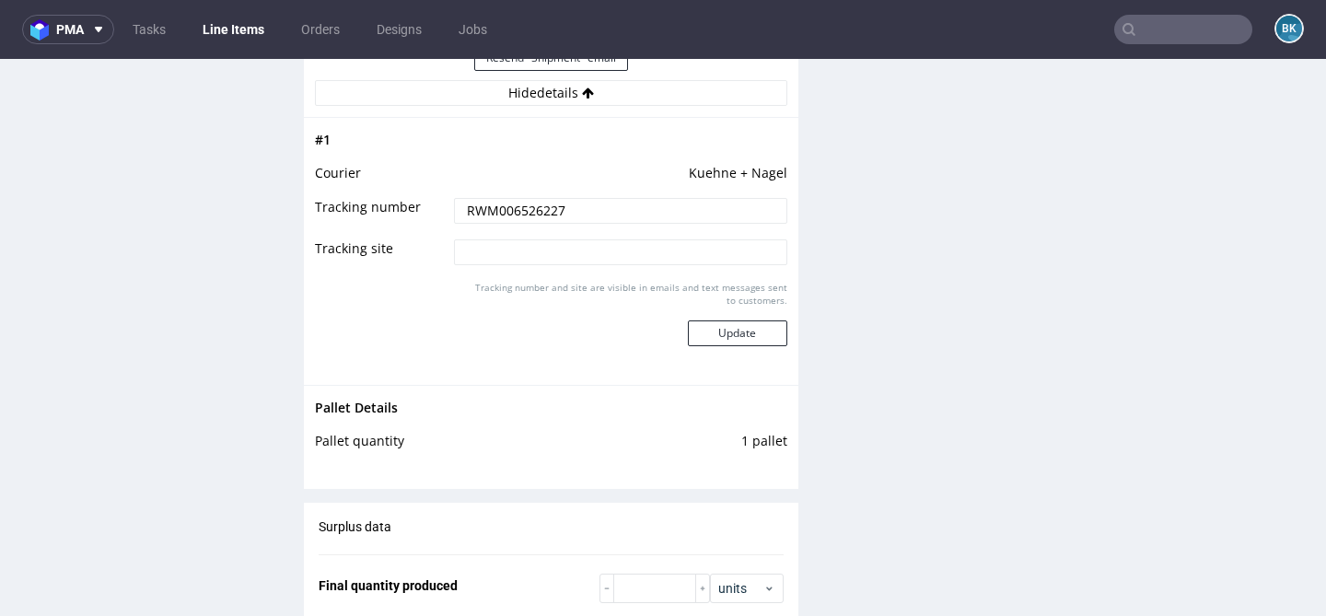
drag, startPoint x: 590, startPoint y: 208, endPoint x: 411, endPoint y: 208, distance: 178.7
click at [411, 208] on tr "Tracking number RWM006526227" at bounding box center [551, 216] width 473 height 41
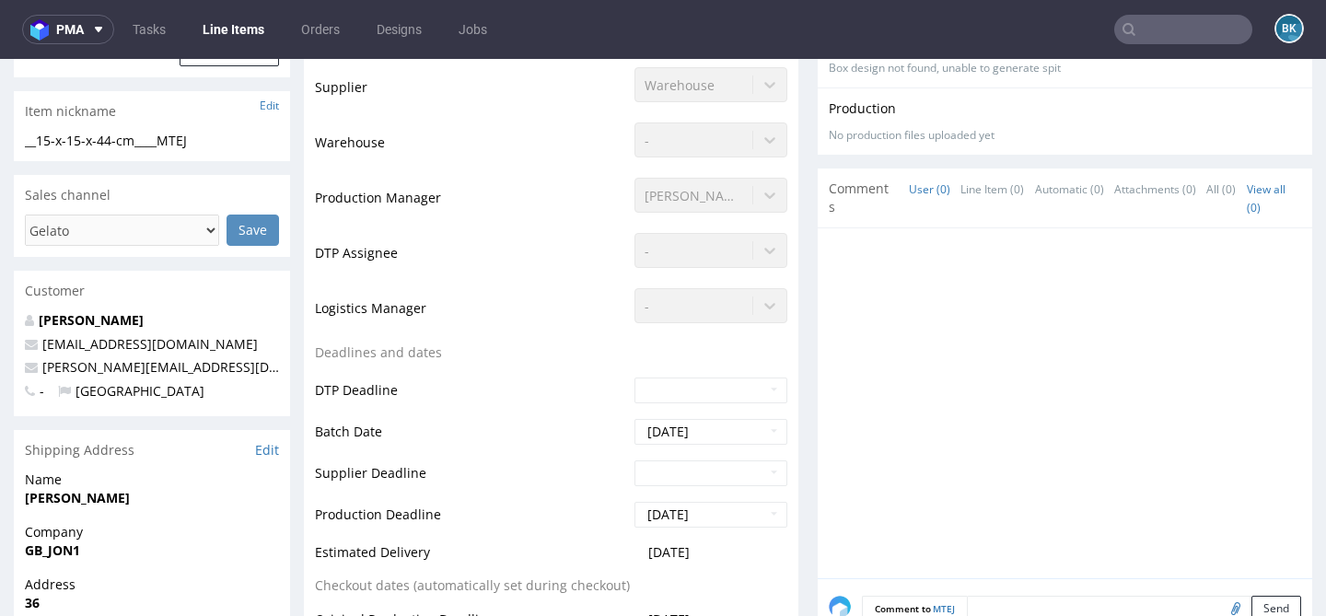
scroll to position [618, 0]
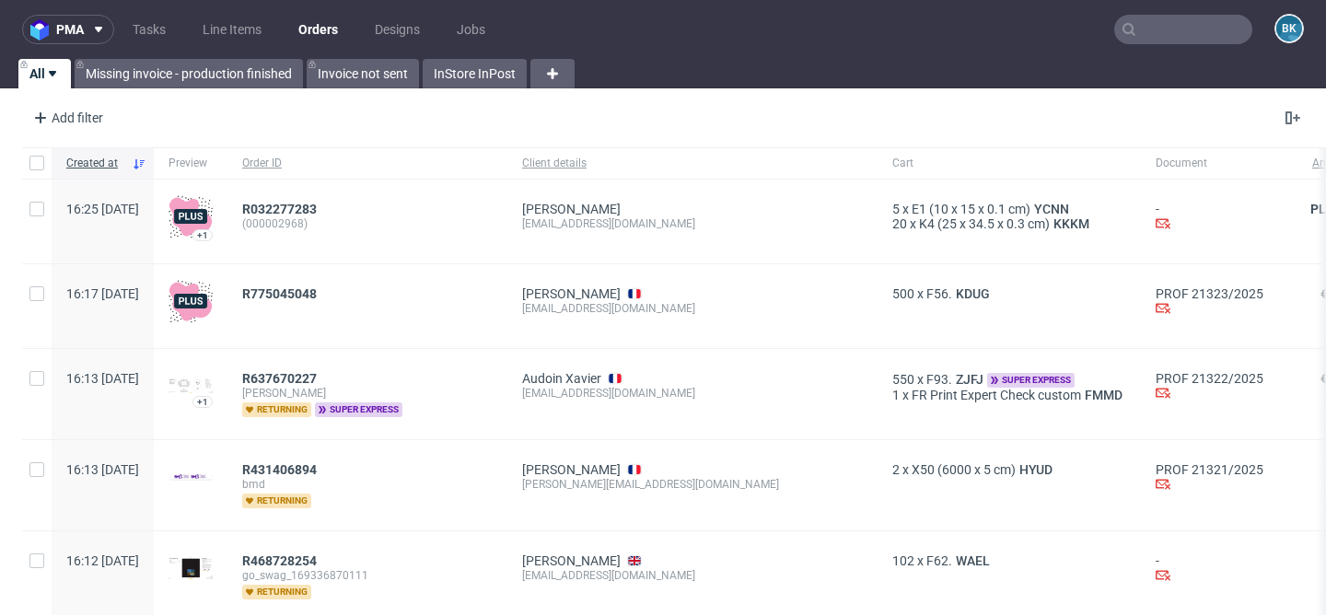
click at [1193, 31] on input "text" at bounding box center [1184, 29] width 138 height 29
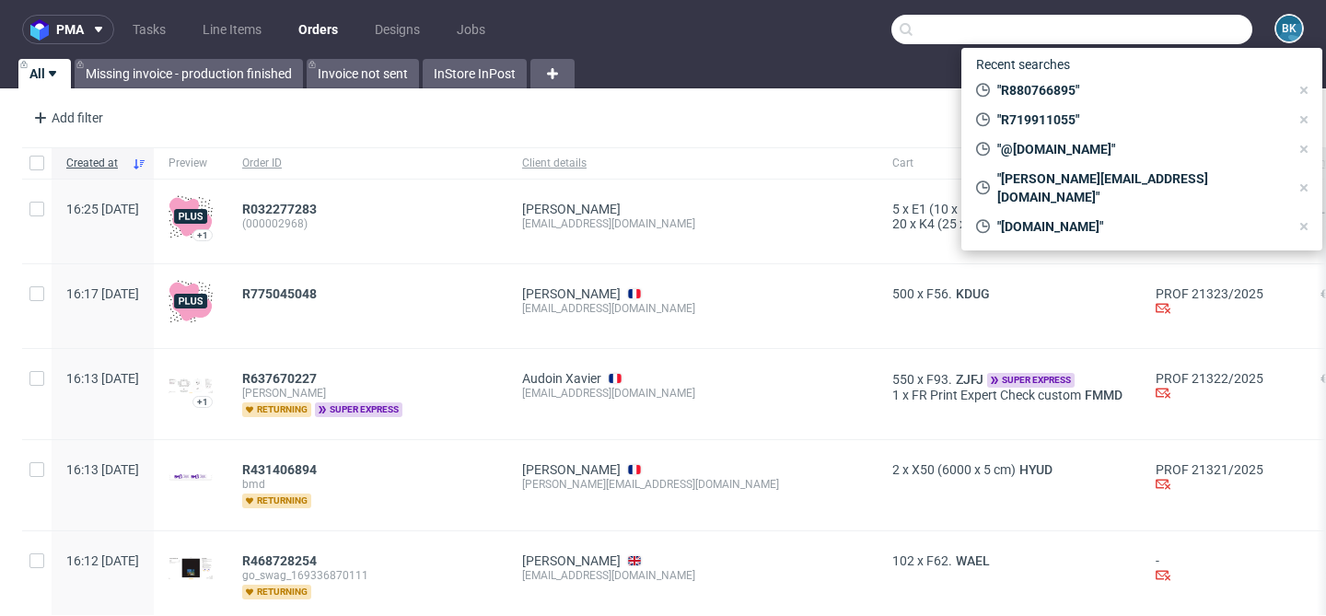
paste input "R719911055"
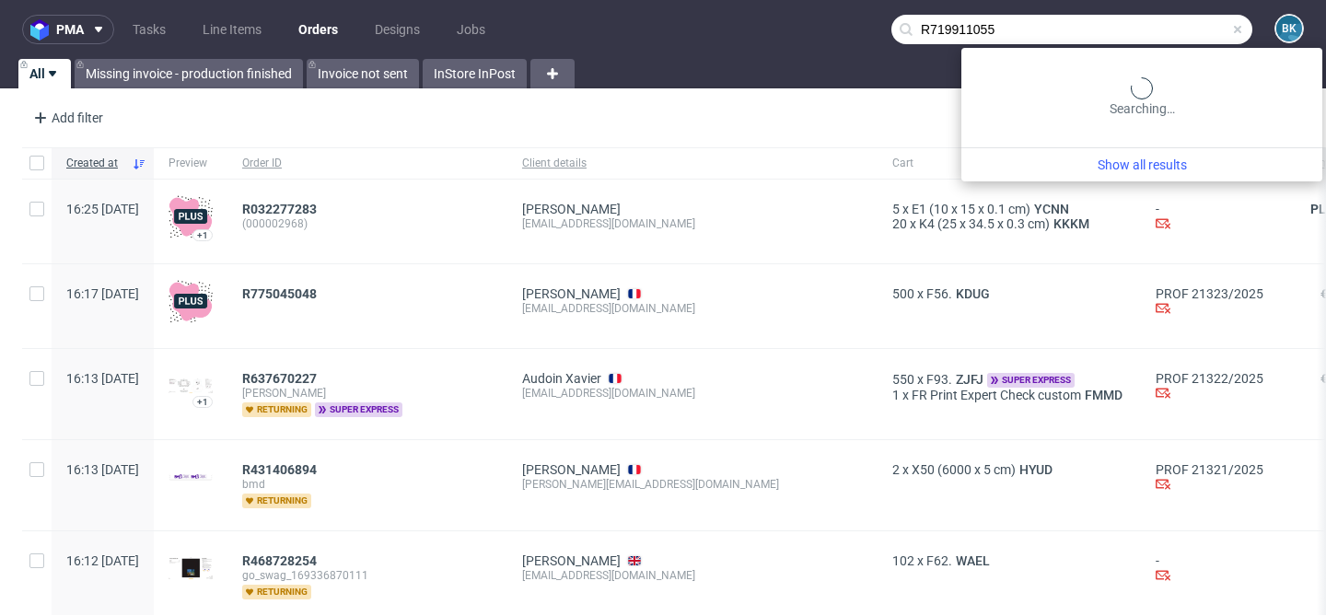
type input "R719911055"
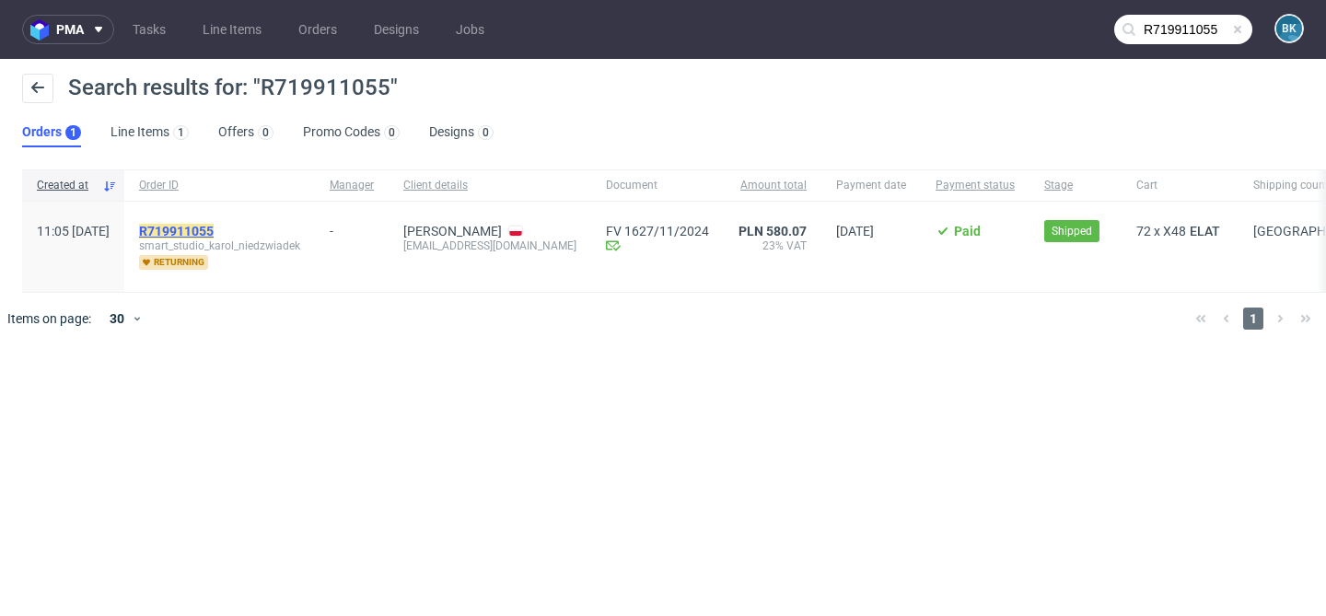
click at [214, 228] on mark "R719911055" at bounding box center [176, 231] width 75 height 15
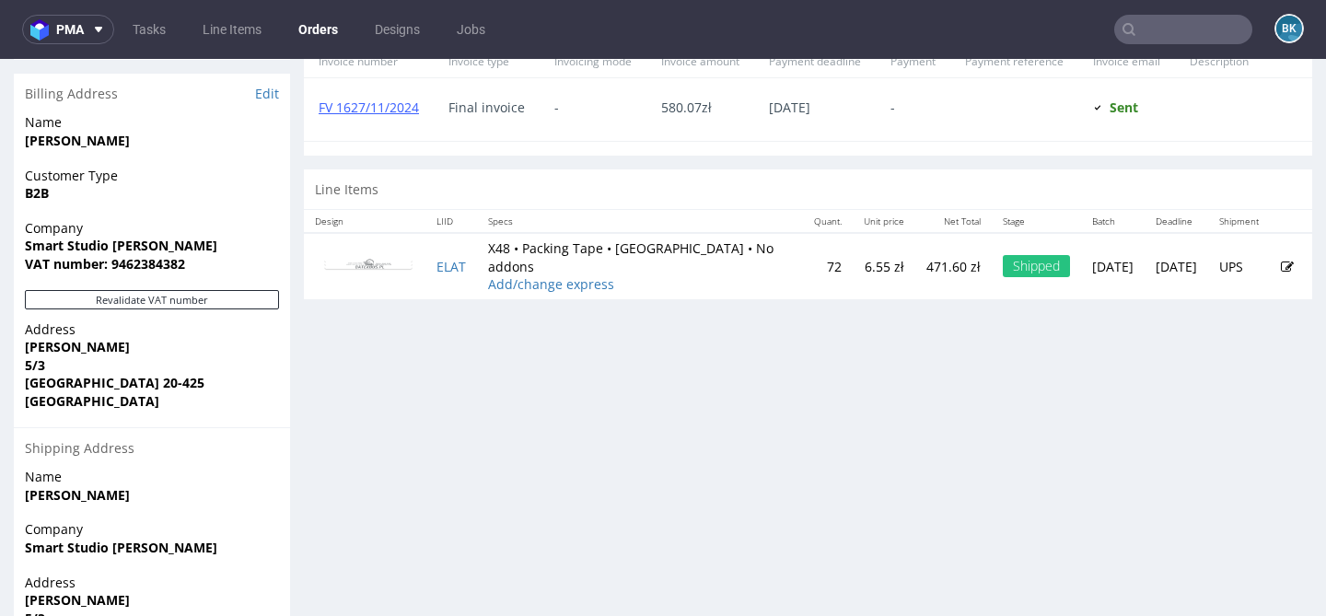
scroll to position [863, 0]
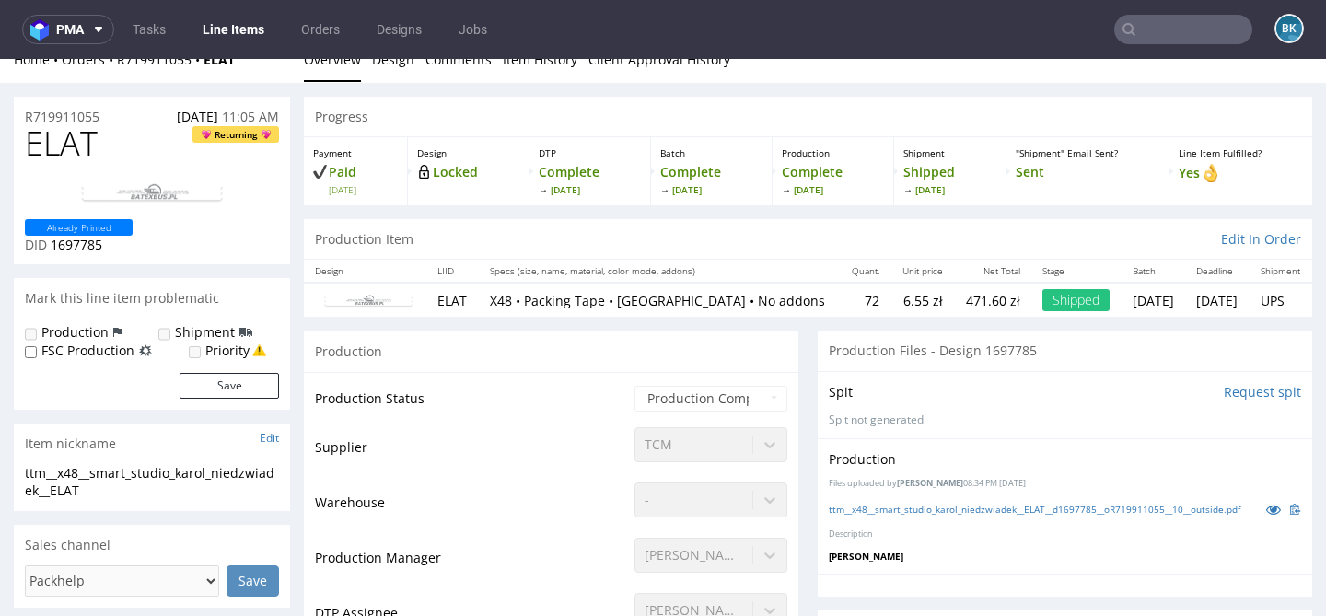
scroll to position [25, 0]
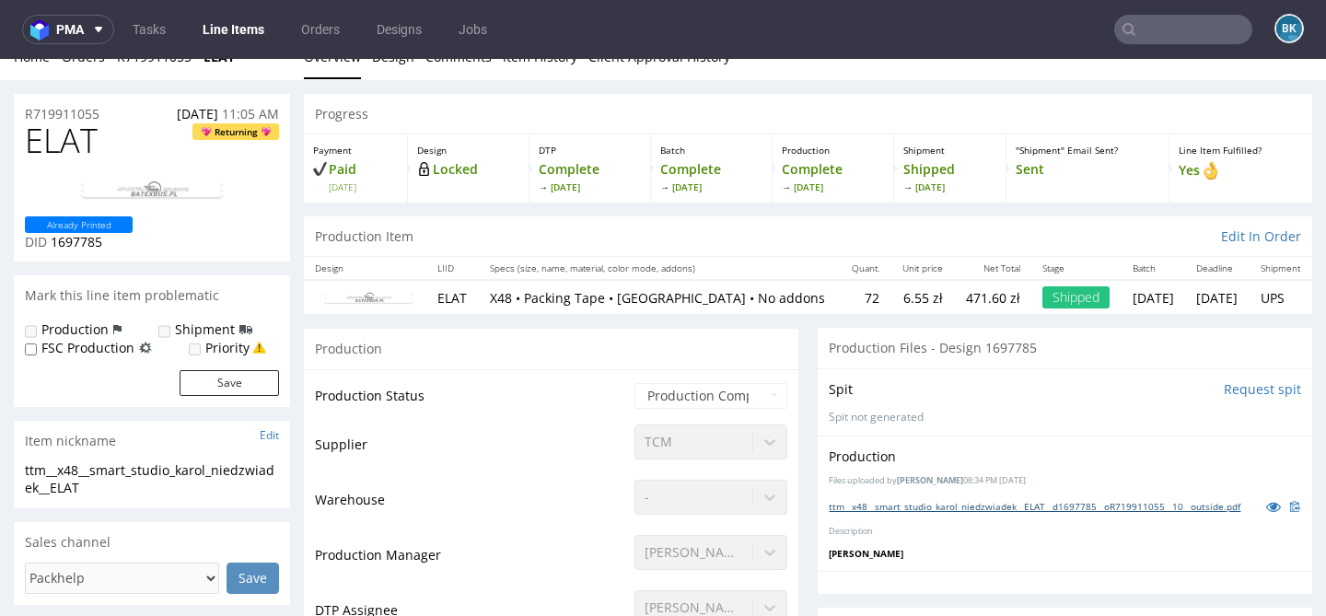
click at [1085, 513] on link "ttm__x48__smart_studio_karol_niedzwiadek__ELAT__d1697785__oR719911055__10__outs…" at bounding box center [1035, 506] width 412 height 13
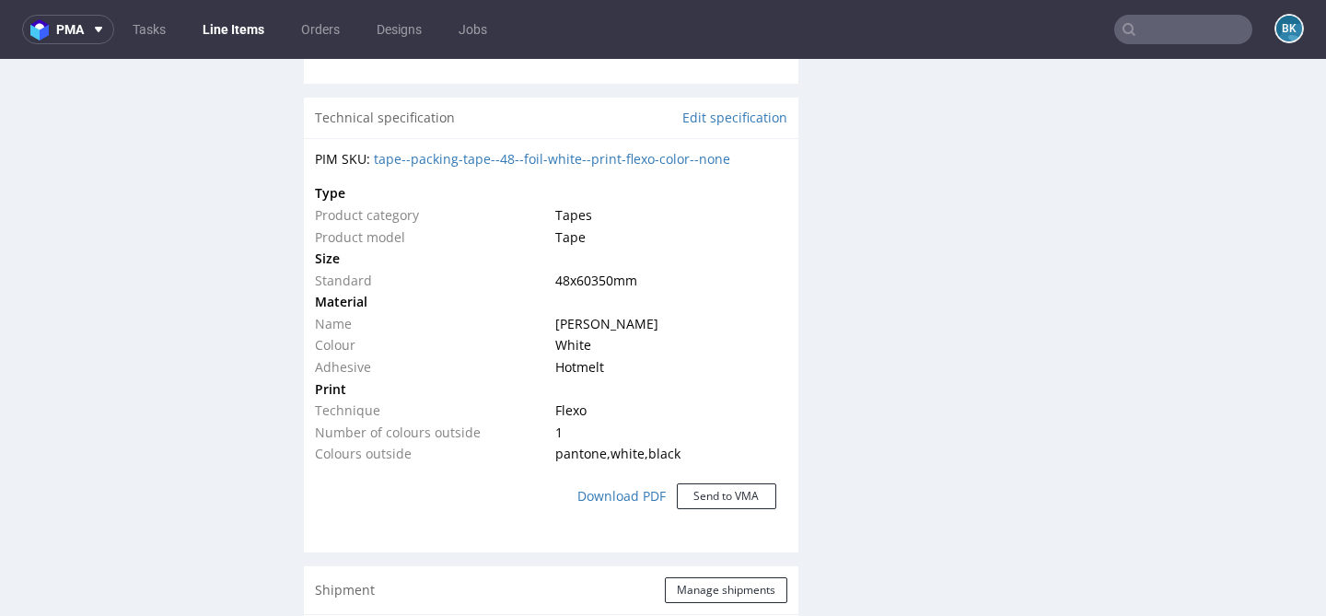
scroll to position [1219, 0]
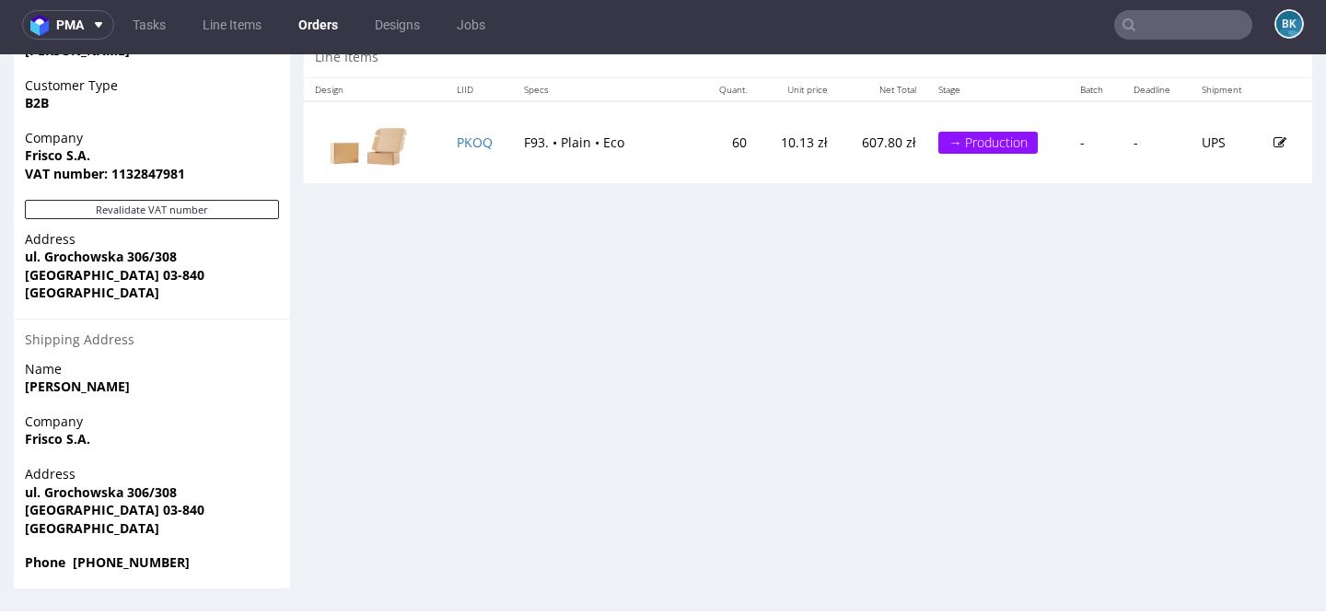
scroll to position [4, 0]
